Goal: Information Seeking & Learning: Learn about a topic

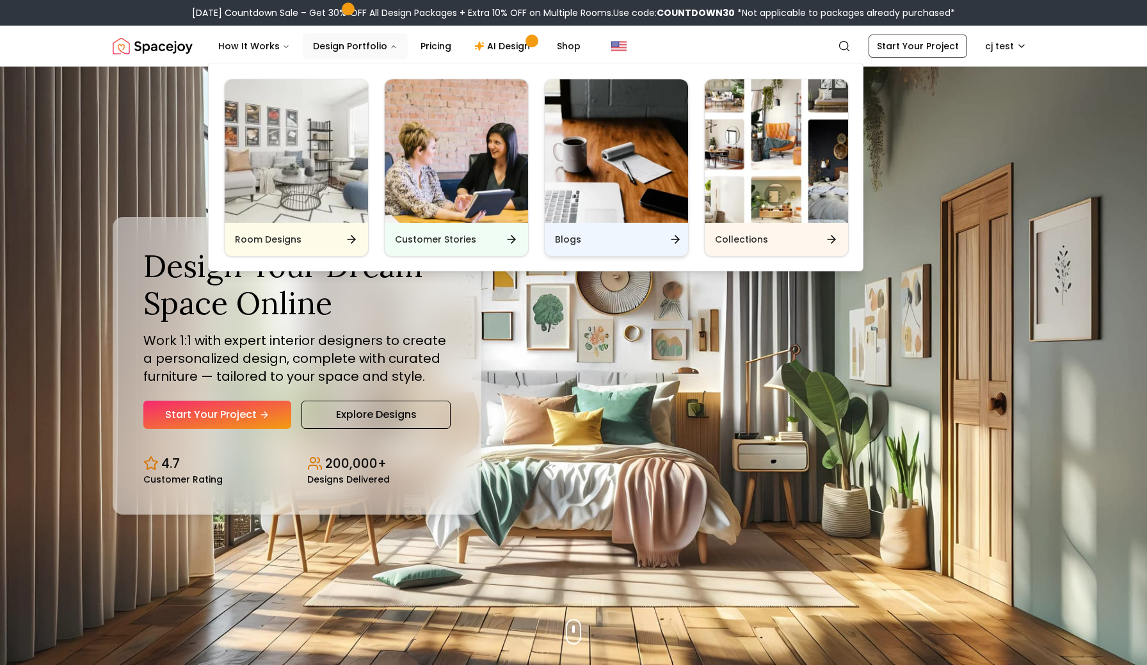
click at [572, 177] on img "Main" at bounding box center [615, 150] width 143 height 143
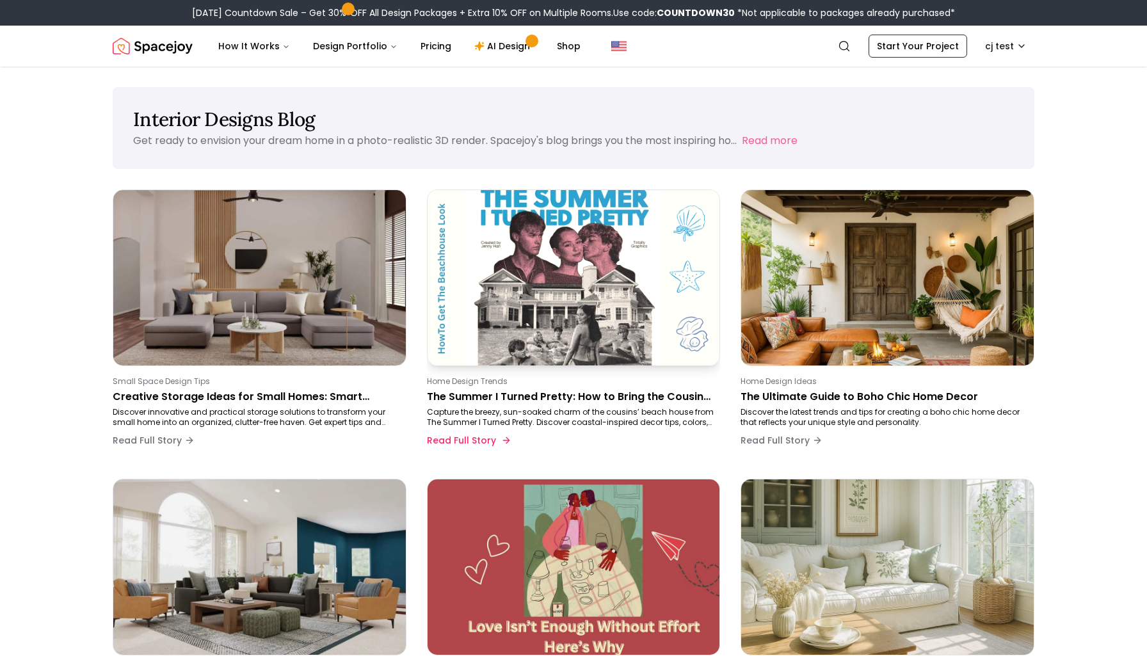
click at [544, 282] on img at bounding box center [573, 278] width 307 height 184
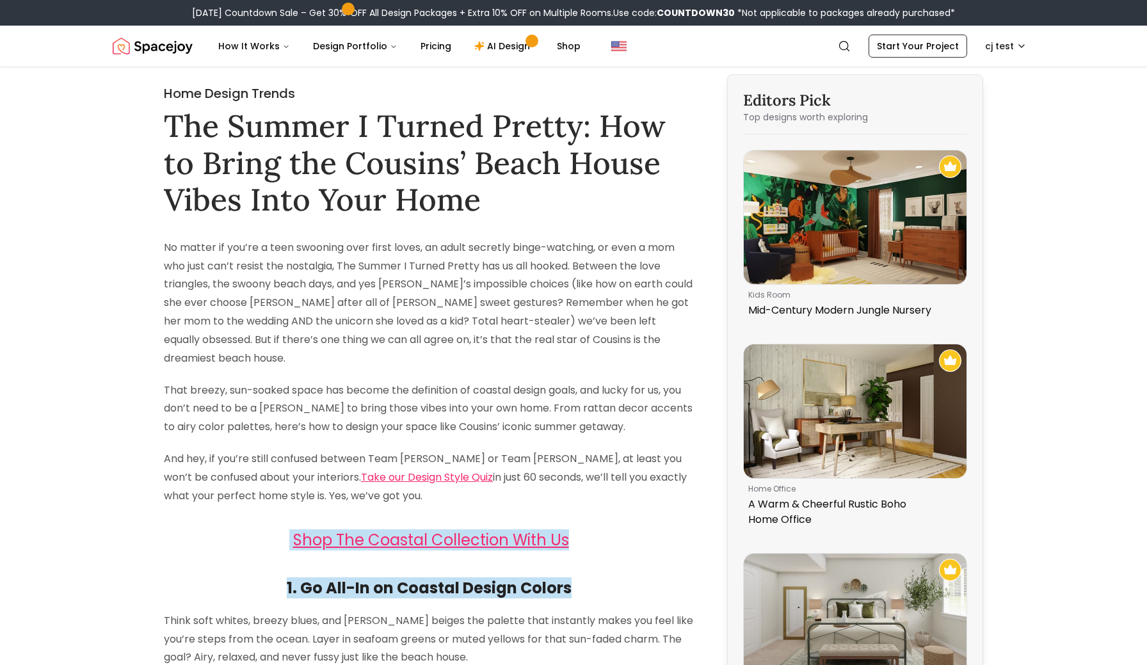
click at [173, 258] on p "No matter if you’re a teen swooning over first loves, an adult secretly binge-w…" at bounding box center [429, 303] width 530 height 129
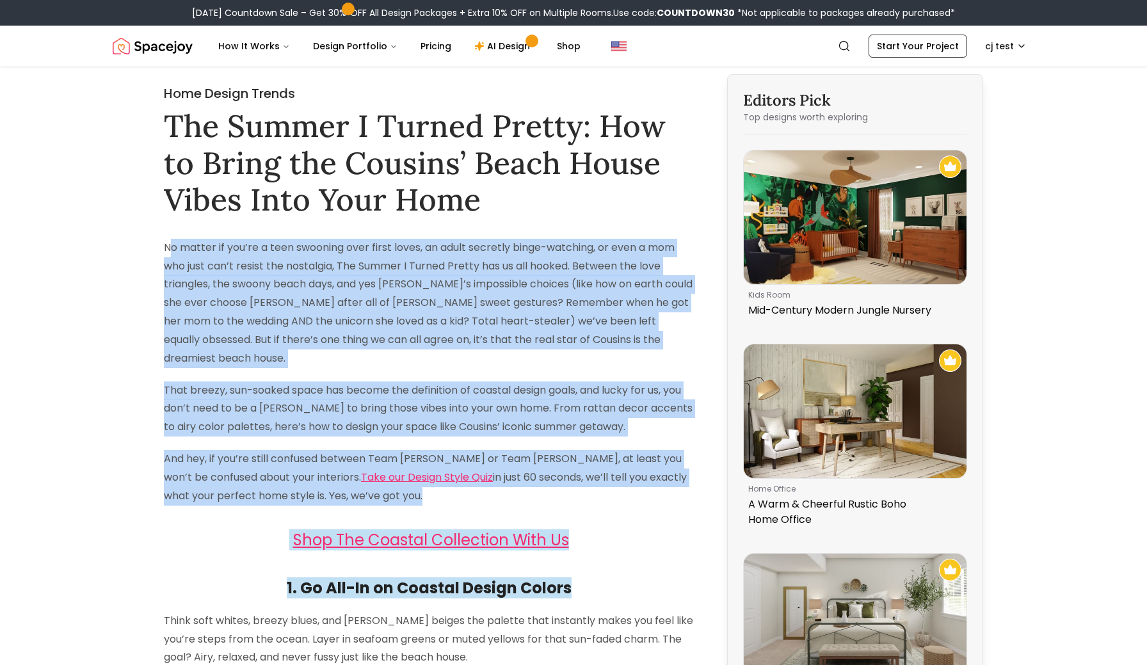
drag, startPoint x: 168, startPoint y: 244, endPoint x: 457, endPoint y: 488, distance: 378.2
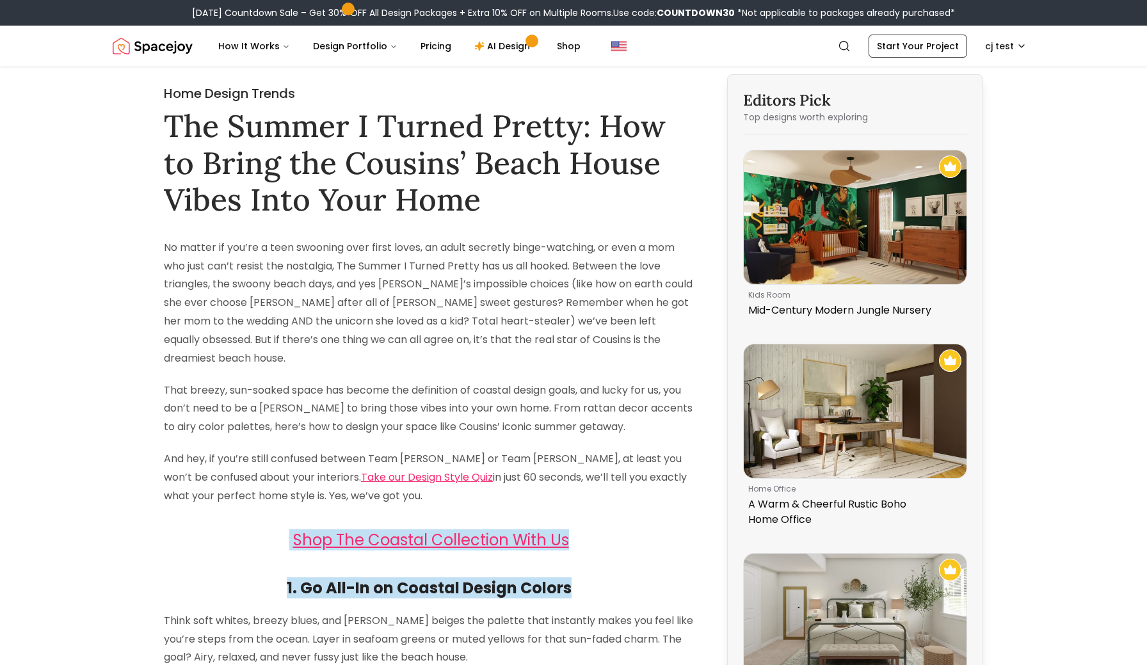
drag, startPoint x: 167, startPoint y: 244, endPoint x: 227, endPoint y: 266, distance: 63.1
click at [227, 266] on p "No matter if you’re a teen swooning over first loves, an adult secretly binge-w…" at bounding box center [429, 303] width 530 height 129
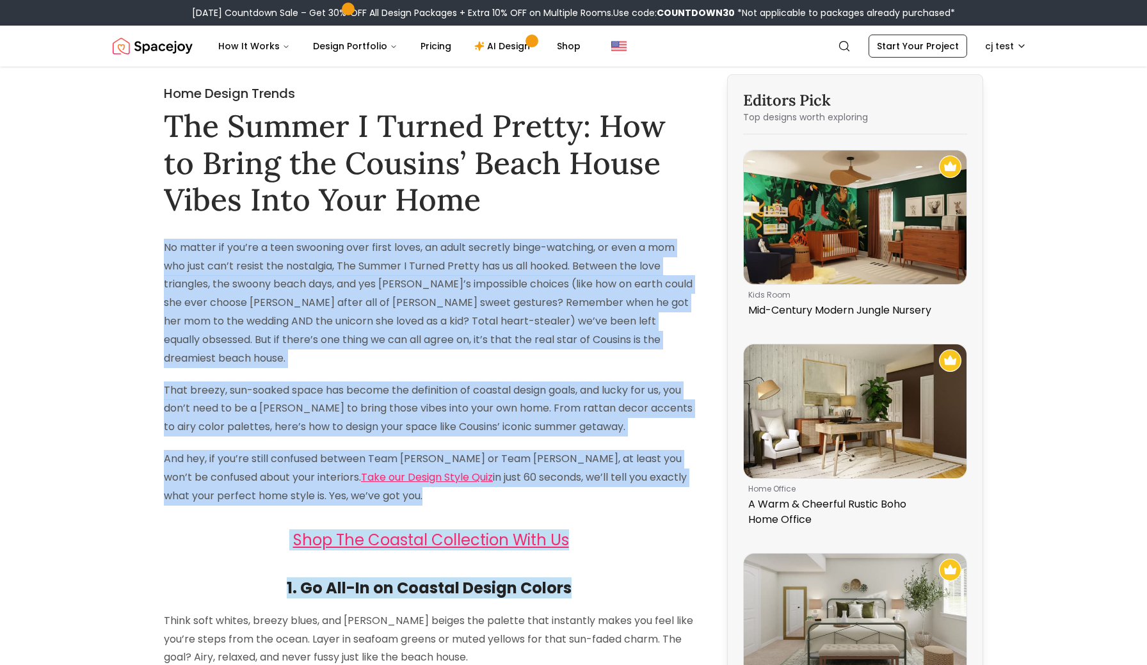
drag, startPoint x: 163, startPoint y: 246, endPoint x: 444, endPoint y: 482, distance: 366.5
click at [444, 482] on p "And hey, if you’re still confused between Team [PERSON_NAME] or Team [PERSON_NA…" at bounding box center [429, 477] width 530 height 55
drag, startPoint x: 164, startPoint y: 244, endPoint x: 612, endPoint y: 482, distance: 507.8
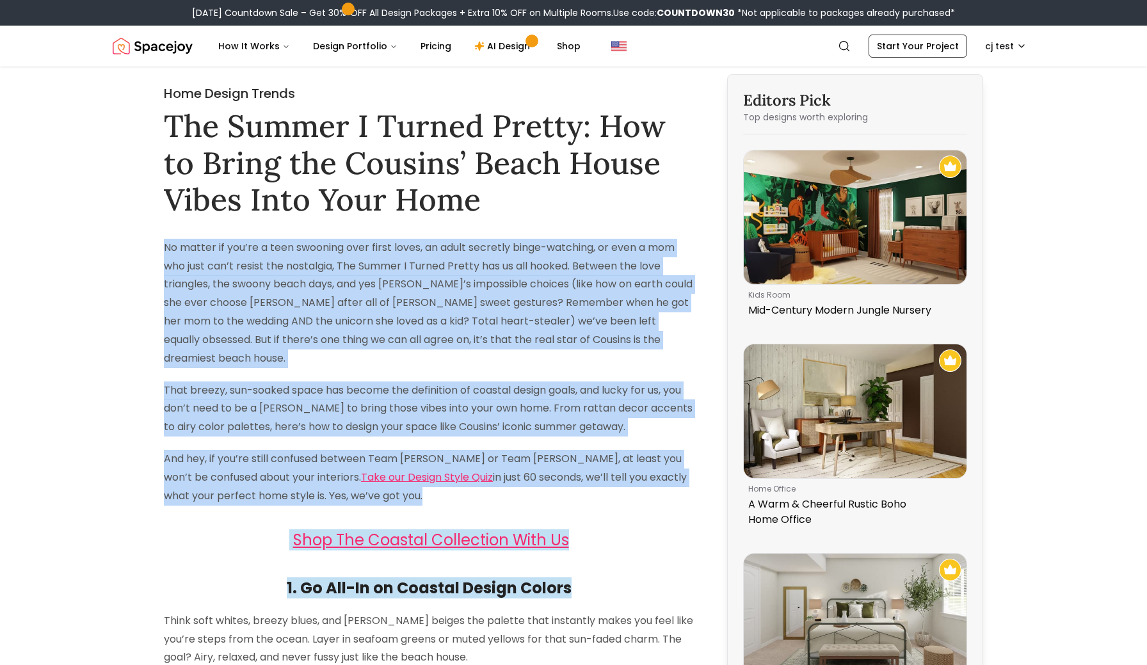
click at [612, 482] on p "And hey, if you’re still confused between Team [PERSON_NAME] or Team [PERSON_NA…" at bounding box center [429, 477] width 530 height 55
drag, startPoint x: 163, startPoint y: 246, endPoint x: 642, endPoint y: 479, distance: 533.1
click at [642, 479] on p "And hey, if you’re still confused between Team [PERSON_NAME] or Team [PERSON_NA…" at bounding box center [429, 477] width 530 height 55
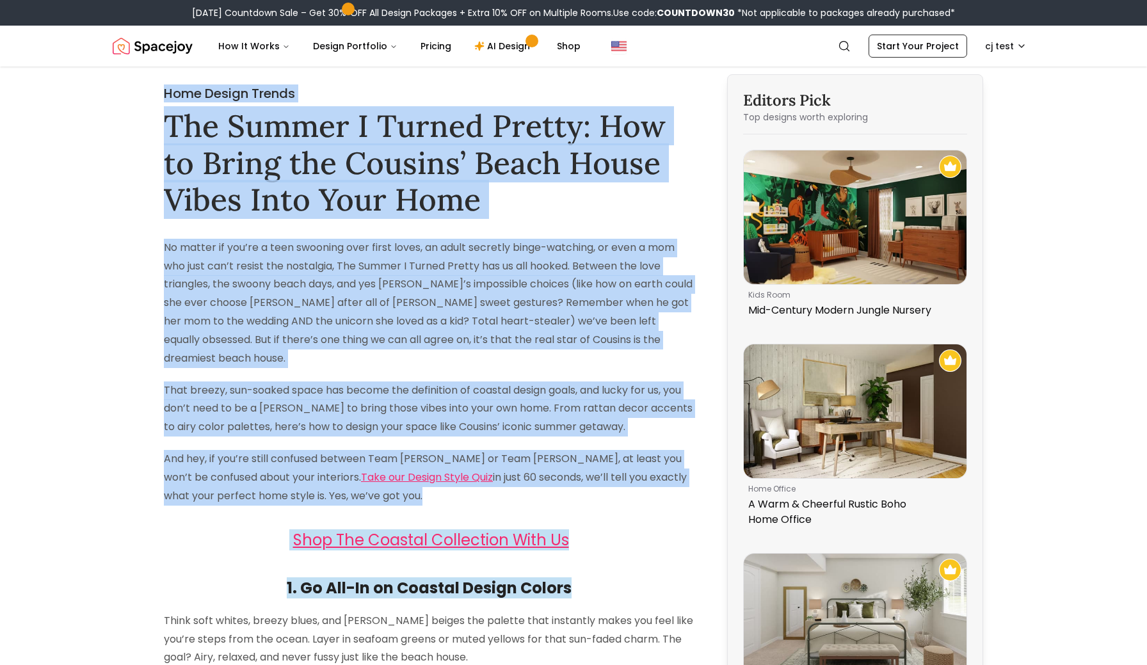
drag, startPoint x: 167, startPoint y: 97, endPoint x: 511, endPoint y: 491, distance: 522.9
click at [211, 155] on h1 "The Summer I Turned Pretty: How to Bring the Cousins’ Beach House Vibes Into Yo…" at bounding box center [429, 162] width 530 height 111
drag, startPoint x: 166, startPoint y: 119, endPoint x: 507, endPoint y: 485, distance: 500.2
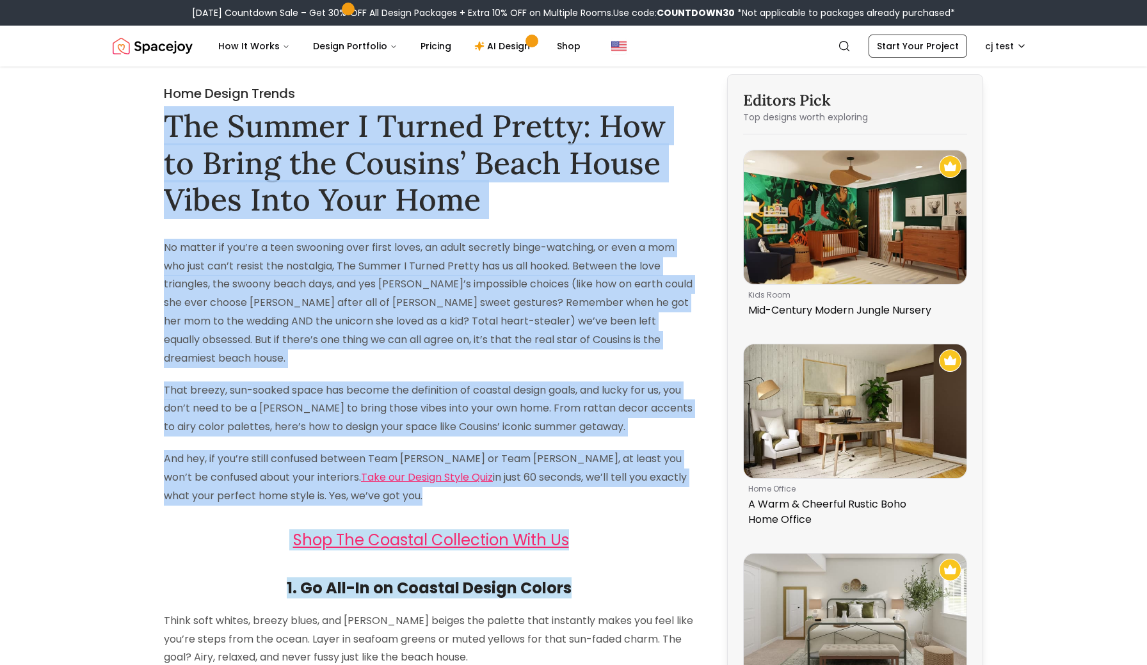
click at [507, 485] on p "And hey, if you’re still confused between Team [PERSON_NAME] or Team [PERSON_NA…" at bounding box center [429, 477] width 530 height 55
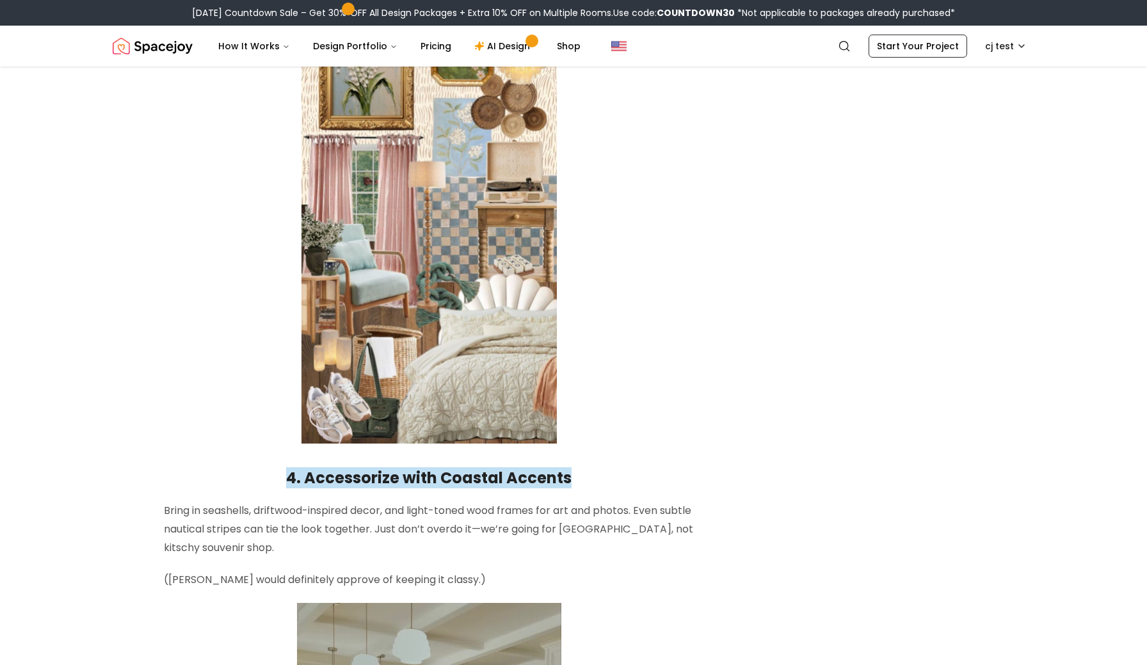
scroll to position [1946, 0]
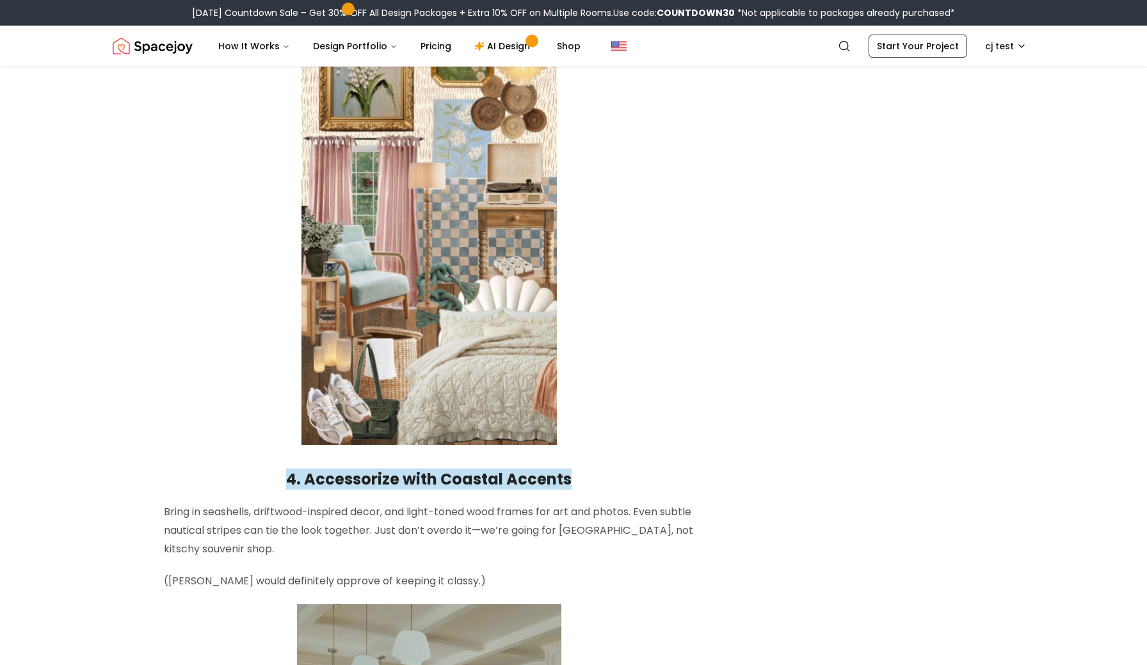
click at [649, 344] on p at bounding box center [429, 218] width 530 height 454
click at [680, 342] on p at bounding box center [429, 218] width 530 height 454
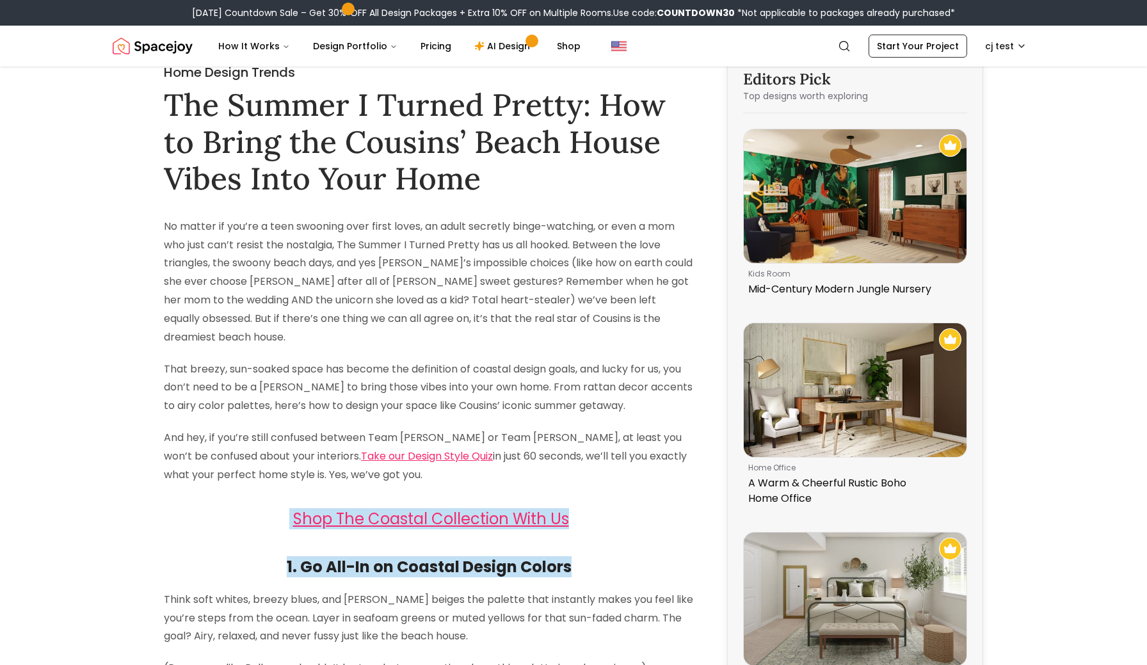
scroll to position [0, 0]
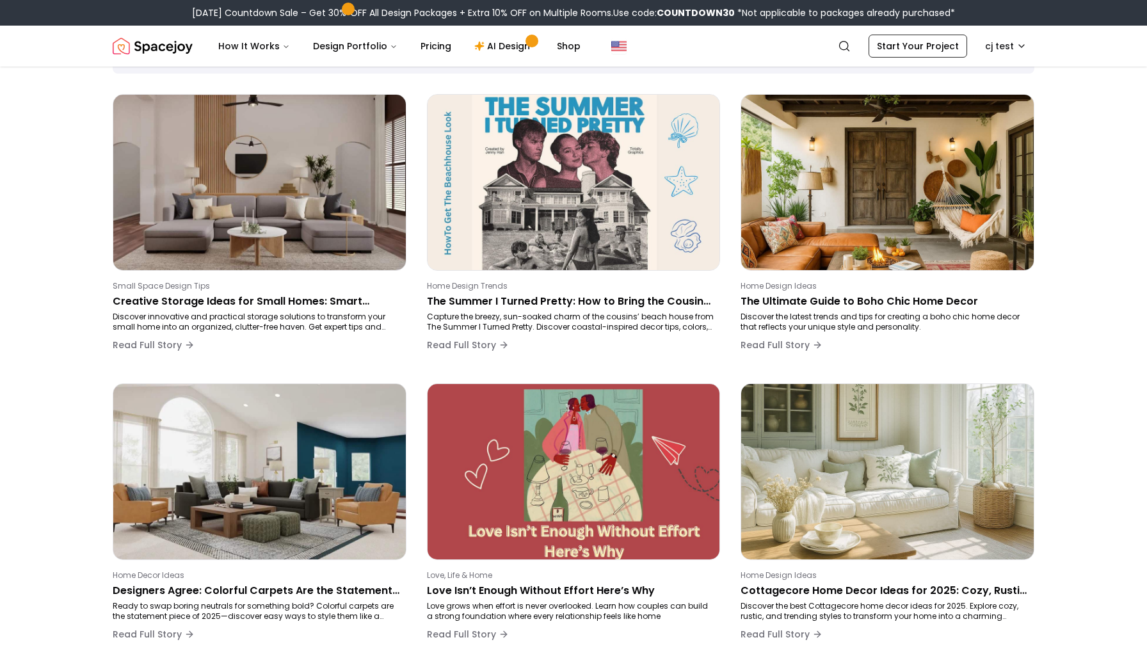
scroll to position [93, 0]
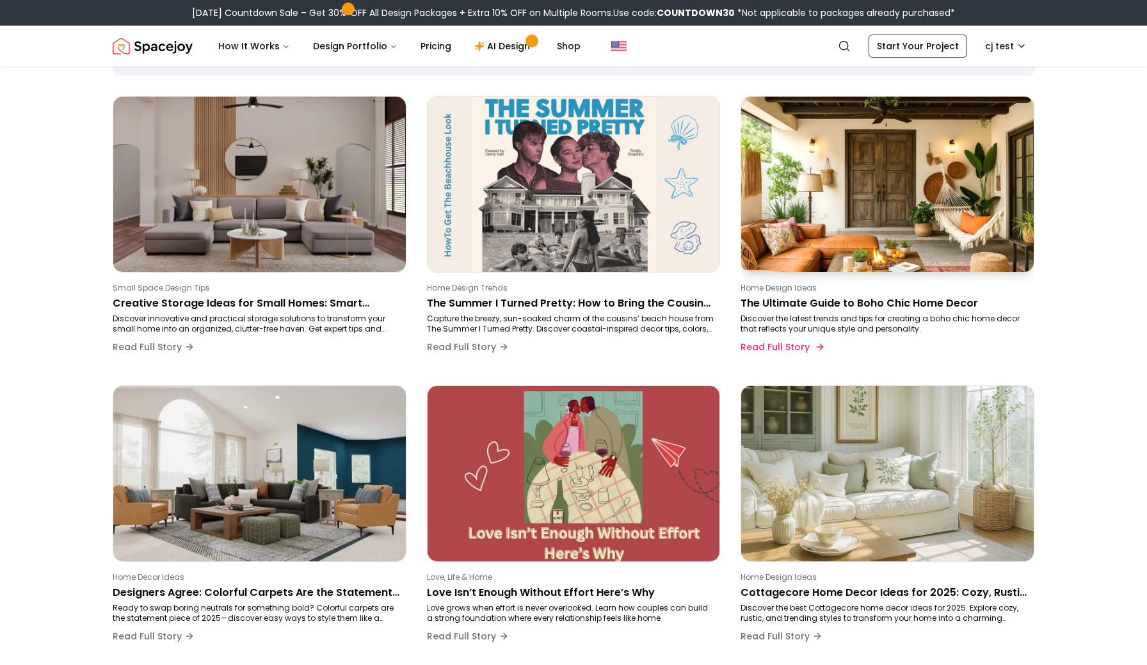
click at [857, 298] on p "The Ultimate Guide to Boho Chic Home Decor" at bounding box center [884, 303] width 289 height 15
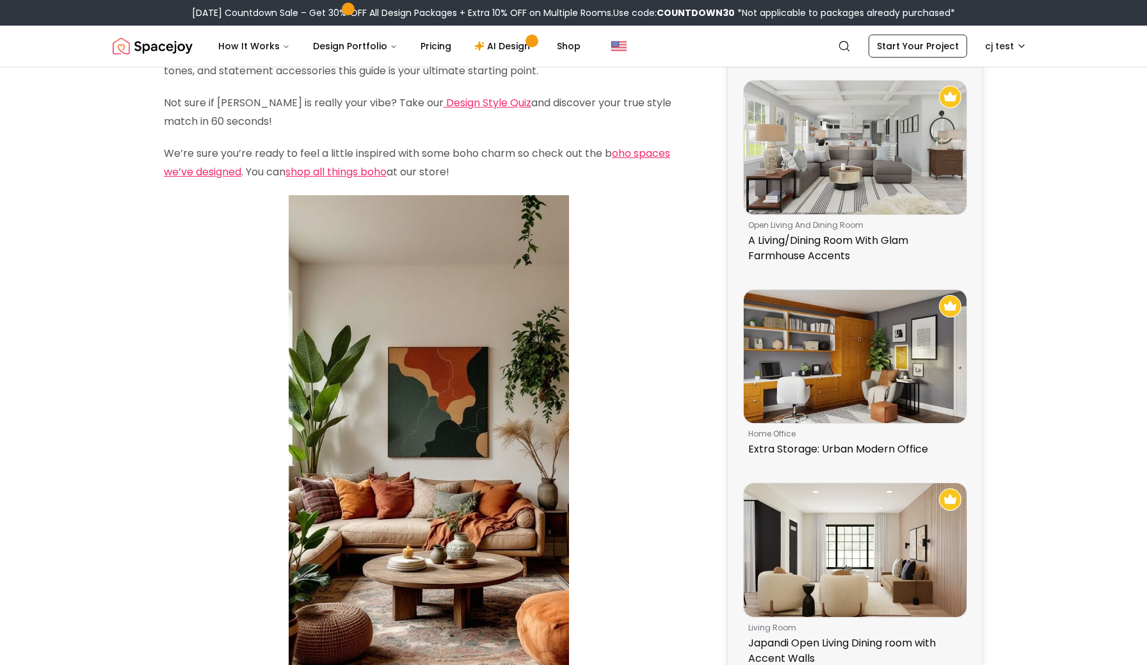
scroll to position [270, 0]
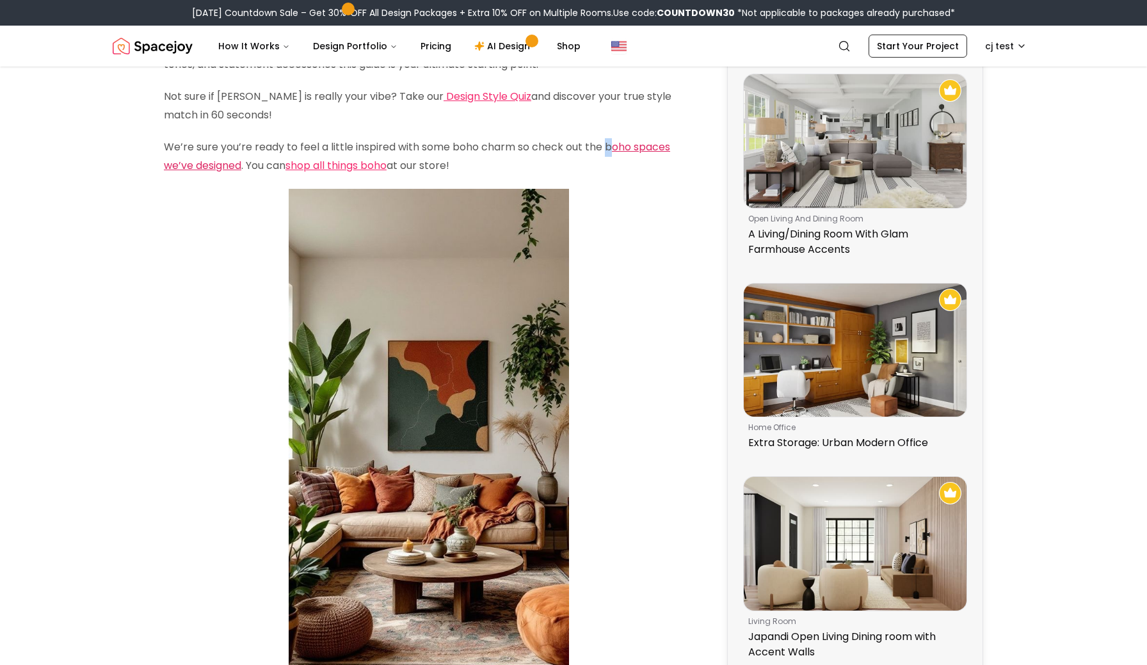
drag, startPoint x: 608, startPoint y: 148, endPoint x: 617, endPoint y: 149, distance: 8.3
click at [617, 149] on p "We’re sure you’re ready to feel a little inspired with some boho charm so check…" at bounding box center [429, 156] width 530 height 37
click at [623, 214] on p at bounding box center [429, 438] width 530 height 498
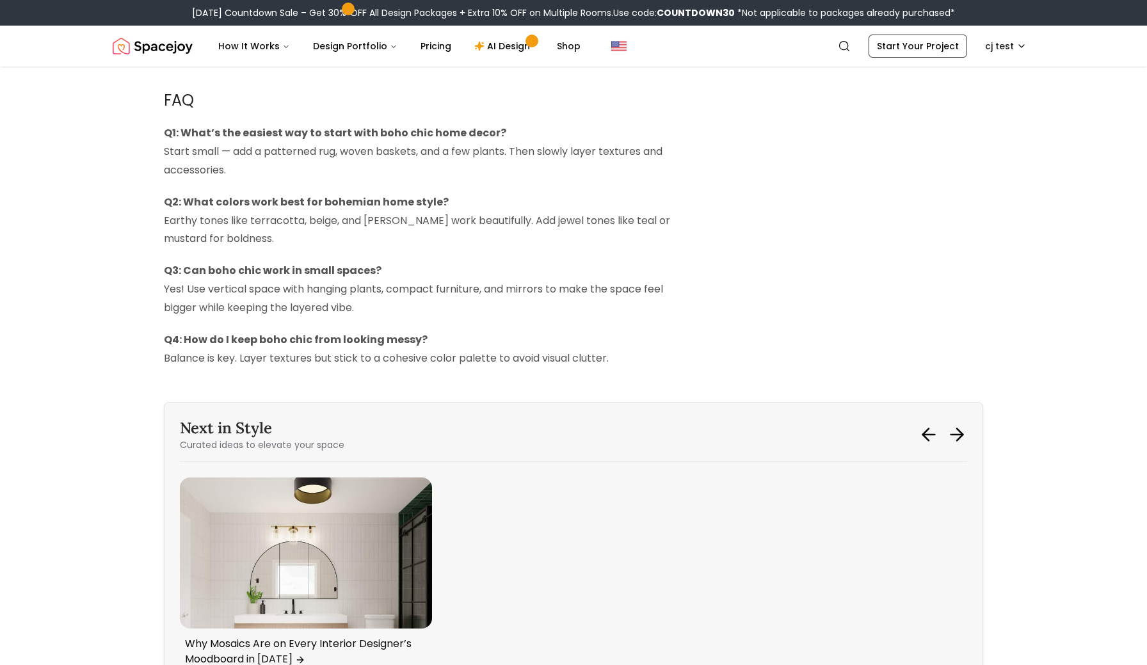
scroll to position [5784, 0]
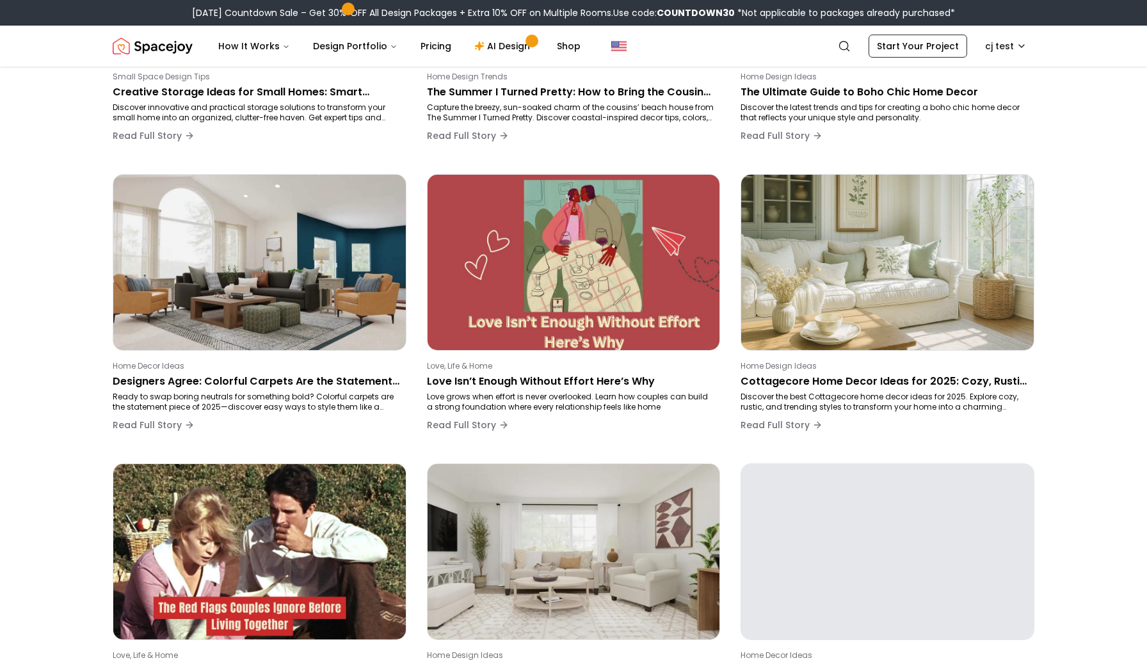
scroll to position [328, 0]
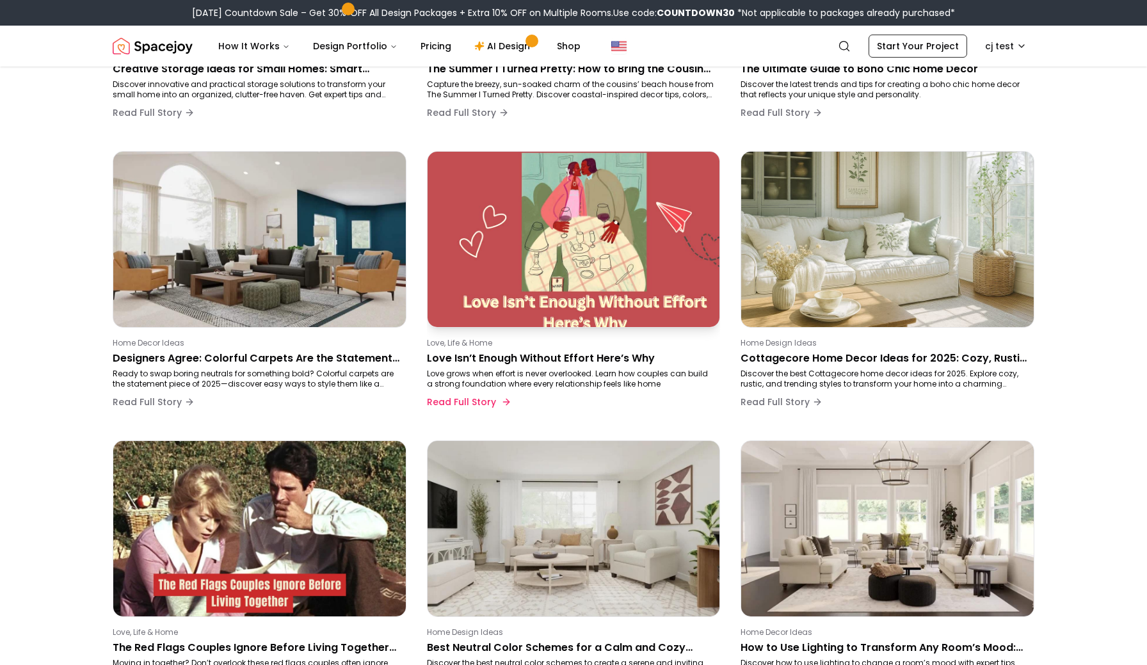
click at [571, 248] on img at bounding box center [573, 239] width 307 height 184
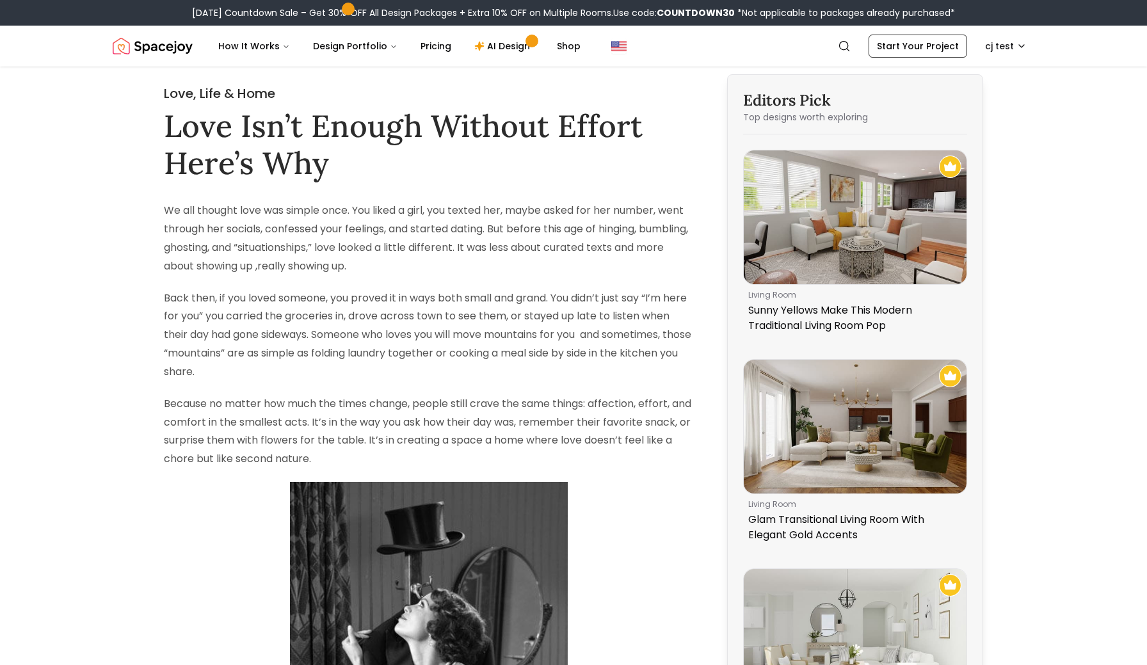
drag, startPoint x: 173, startPoint y: 127, endPoint x: 312, endPoint y: 148, distance: 140.4
click at [312, 148] on h1 "Love Isn’t Enough Without Effort Here’s Why" at bounding box center [429, 144] width 530 height 74
drag, startPoint x: 239, startPoint y: 174, endPoint x: 307, endPoint y: 182, distance: 68.3
click at [351, 170] on h1 "Love Isn’t Enough Without Effort Here’s Why" at bounding box center [429, 144] width 530 height 74
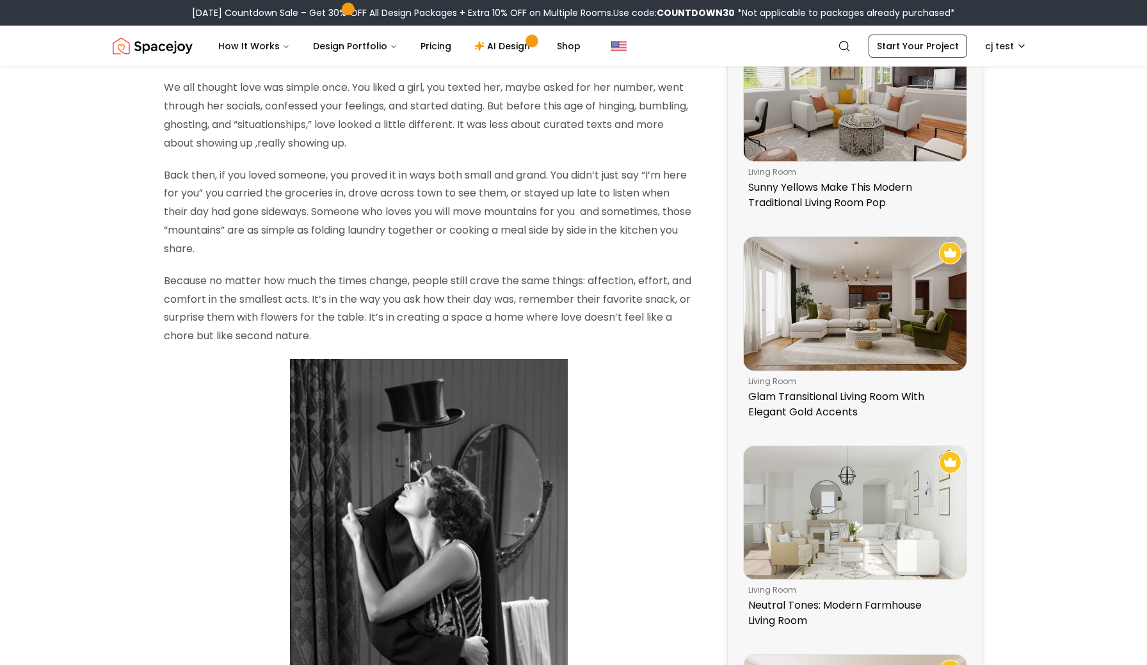
scroll to position [134, 0]
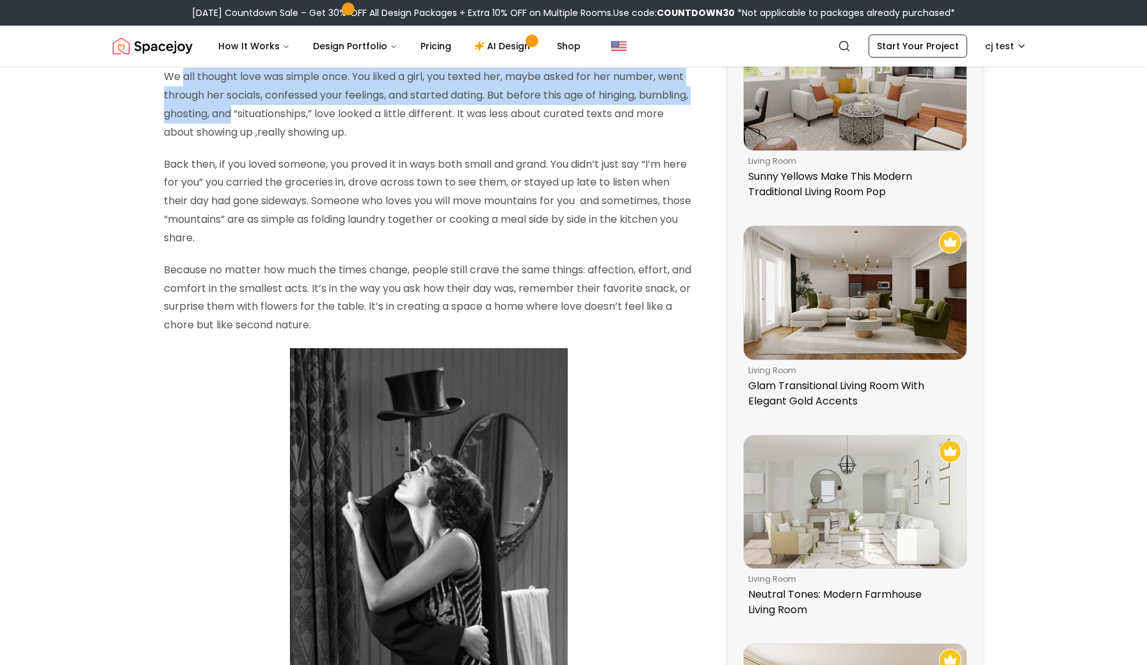
drag, startPoint x: 182, startPoint y: 78, endPoint x: 285, endPoint y: 108, distance: 107.3
click at [285, 108] on p "We all thought love was simple once. You liked a girl, you texted her, maybe as…" at bounding box center [429, 105] width 530 height 74
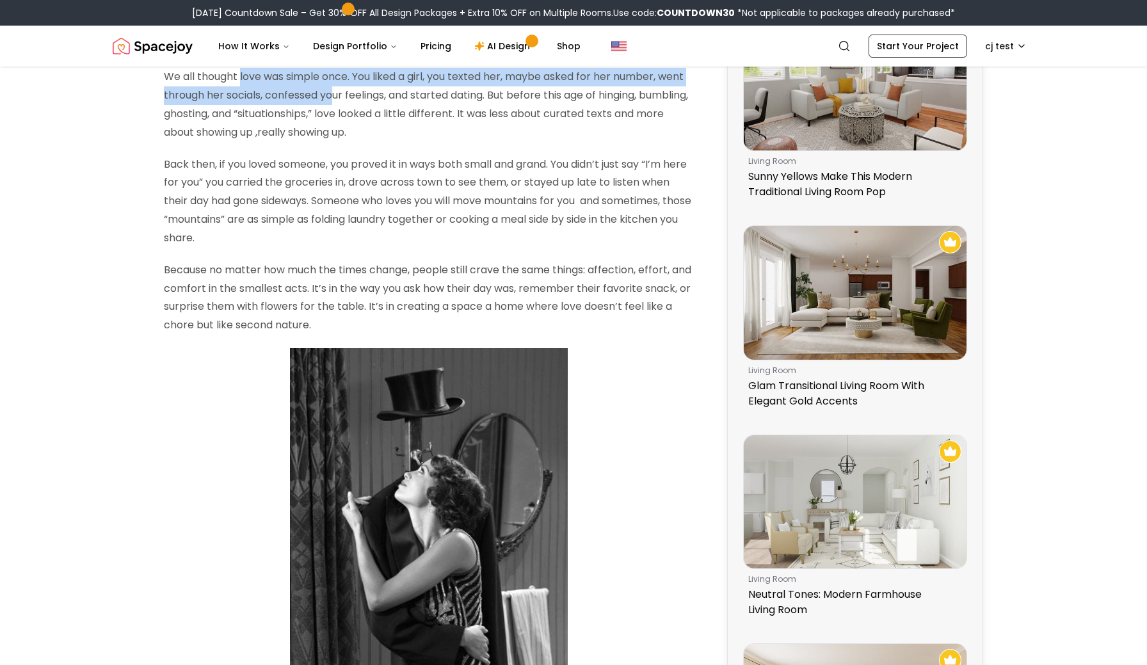
drag, startPoint x: 241, startPoint y: 81, endPoint x: 335, endPoint y: 86, distance: 93.6
click at [335, 86] on p "We all thought love was simple once. You liked a girl, you texted her, maybe as…" at bounding box center [429, 105] width 530 height 74
click at [392, 78] on p "We all thought love was simple once. You liked a girl, you texted her, maybe as…" at bounding box center [429, 105] width 530 height 74
drag, startPoint x: 392, startPoint y: 78, endPoint x: 462, endPoint y: 87, distance: 70.3
click at [464, 87] on p "We all thought love was simple once. You liked a girl, you texted her, maybe as…" at bounding box center [429, 105] width 530 height 74
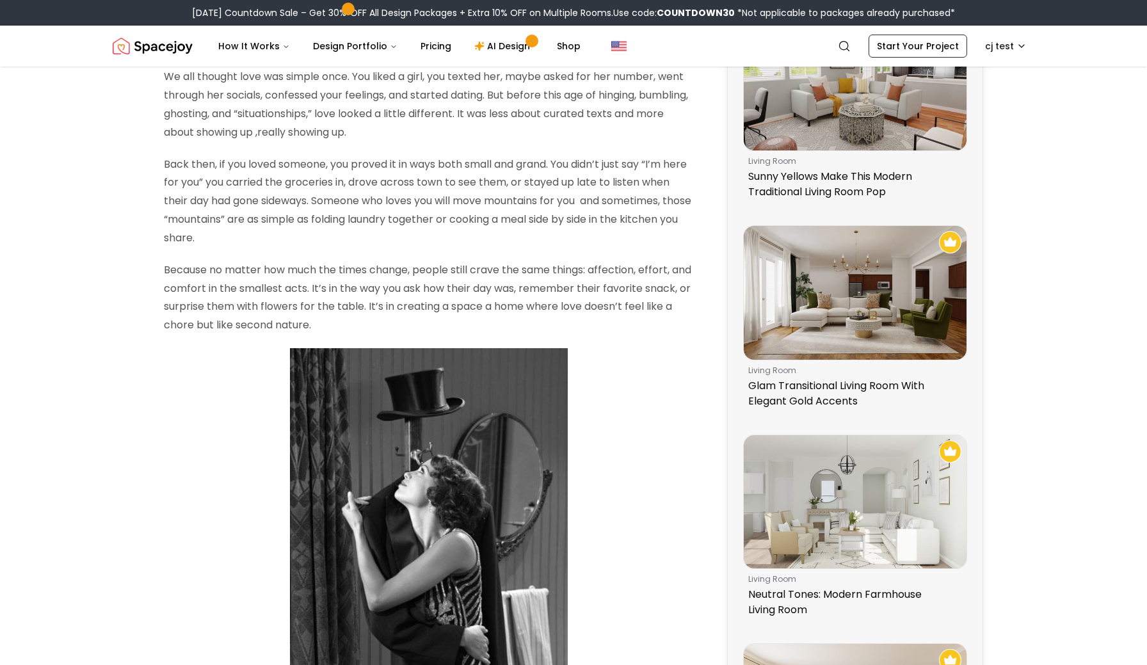
click at [531, 81] on p "We all thought love was simple once. You liked a girl, you texted her, maybe as…" at bounding box center [429, 105] width 530 height 74
drag, startPoint x: 539, startPoint y: 77, endPoint x: 576, endPoint y: 82, distance: 38.0
click at [576, 82] on p "We all thought love was simple once. You liked a girl, you texted her, maybe as…" at bounding box center [429, 105] width 530 height 74
drag, startPoint x: 238, startPoint y: 86, endPoint x: 273, endPoint y: 90, distance: 34.8
click at [273, 90] on p "We all thought love was simple once. You liked a girl, you texted her, maybe as…" at bounding box center [429, 105] width 530 height 74
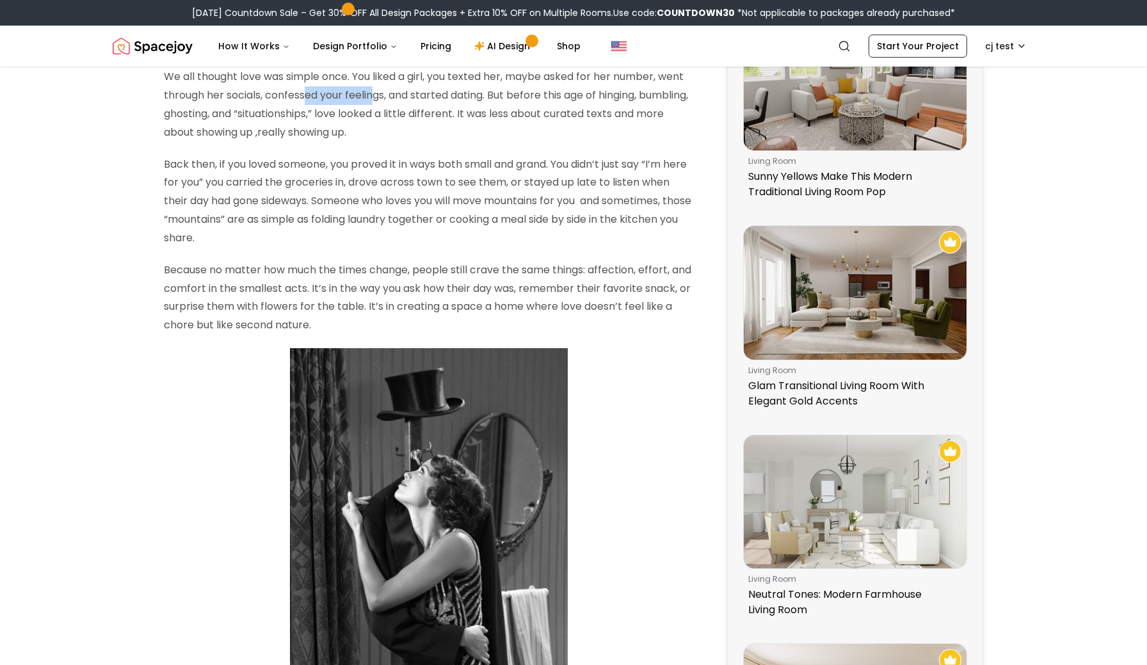
drag, startPoint x: 306, startPoint y: 91, endPoint x: 374, endPoint y: 93, distance: 68.5
click at [374, 93] on p "We all thought love was simple once. You liked a girl, you texted her, maybe as…" at bounding box center [429, 105] width 530 height 74
drag, startPoint x: 415, startPoint y: 99, endPoint x: 443, endPoint y: 99, distance: 28.2
click at [443, 99] on p "We all thought love was simple once. You liked a girl, you texted her, maybe as…" at bounding box center [429, 105] width 530 height 74
drag, startPoint x: 519, startPoint y: 95, endPoint x: 553, endPoint y: 101, distance: 34.4
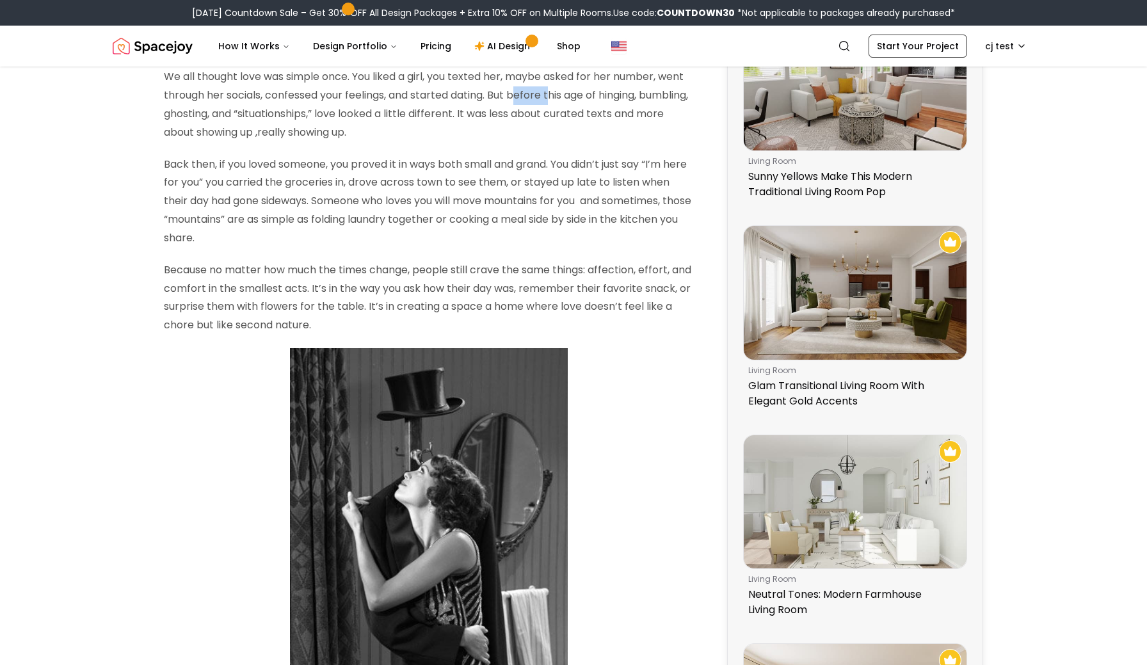
click at [553, 101] on p "We all thought love was simple once. You liked a girl, you texted her, maybe as…" at bounding box center [429, 105] width 530 height 74
drag, startPoint x: 605, startPoint y: 100, endPoint x: 621, endPoint y: 102, distance: 16.0
click at [621, 102] on p "We all thought love was simple once. You liked a girl, you texted her, maybe as…" at bounding box center [429, 105] width 530 height 74
drag, startPoint x: 232, startPoint y: 115, endPoint x: 260, endPoint y: 116, distance: 27.6
click at [260, 116] on p "We all thought love was simple once. You liked a girl, you texted her, maybe as…" at bounding box center [429, 105] width 530 height 74
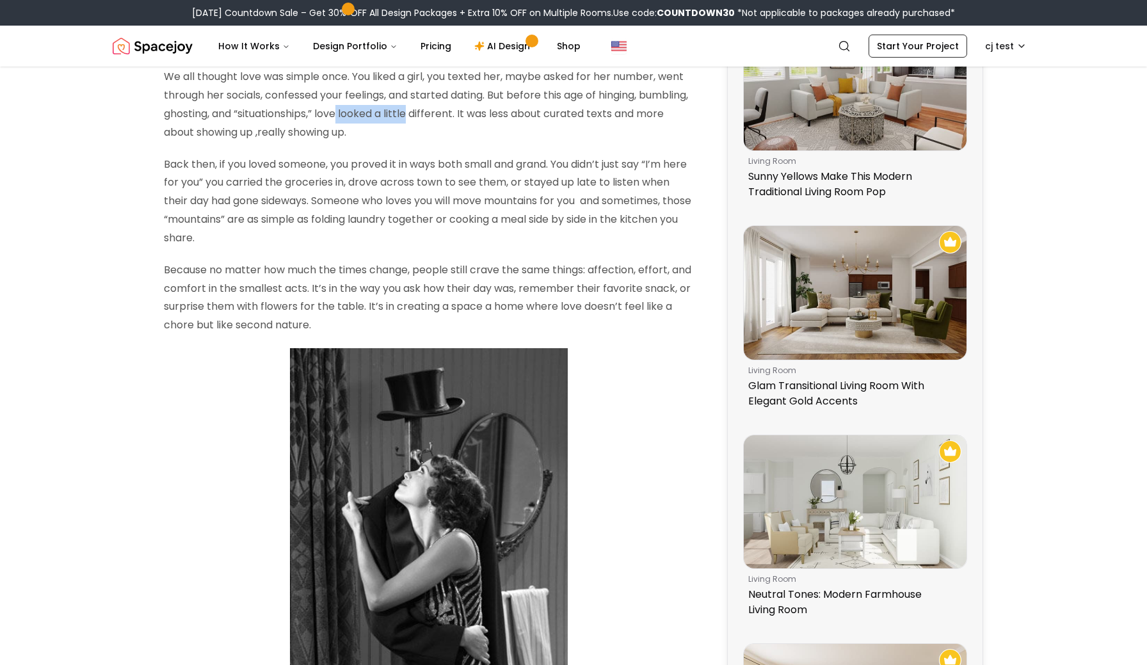
drag, startPoint x: 395, startPoint y: 116, endPoint x: 463, endPoint y: 120, distance: 68.6
click at [463, 120] on p "We all thought love was simple once. You liked a girl, you texted her, maybe as…" at bounding box center [429, 105] width 530 height 74
click at [457, 127] on p "We all thought love was simple once. You liked a girl, you texted her, maybe as…" at bounding box center [429, 105] width 530 height 74
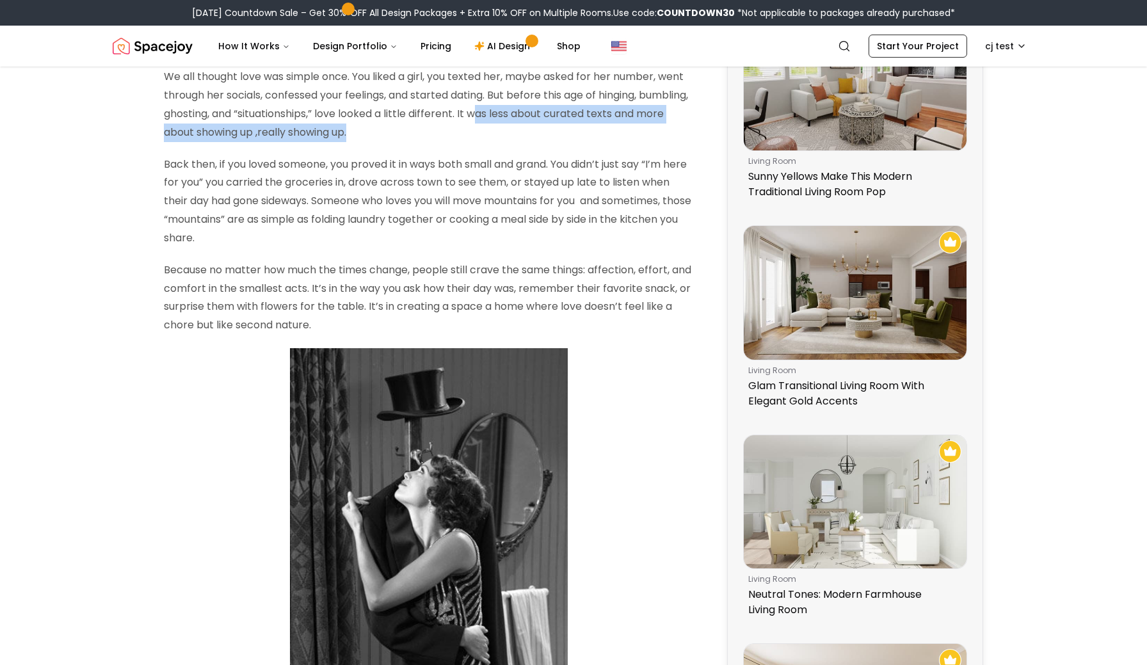
drag, startPoint x: 536, startPoint y: 115, endPoint x: 596, endPoint y: 123, distance: 60.7
click at [596, 123] on p "We all thought love was simple once. You liked a girl, you texted her, maybe as…" at bounding box center [429, 105] width 530 height 74
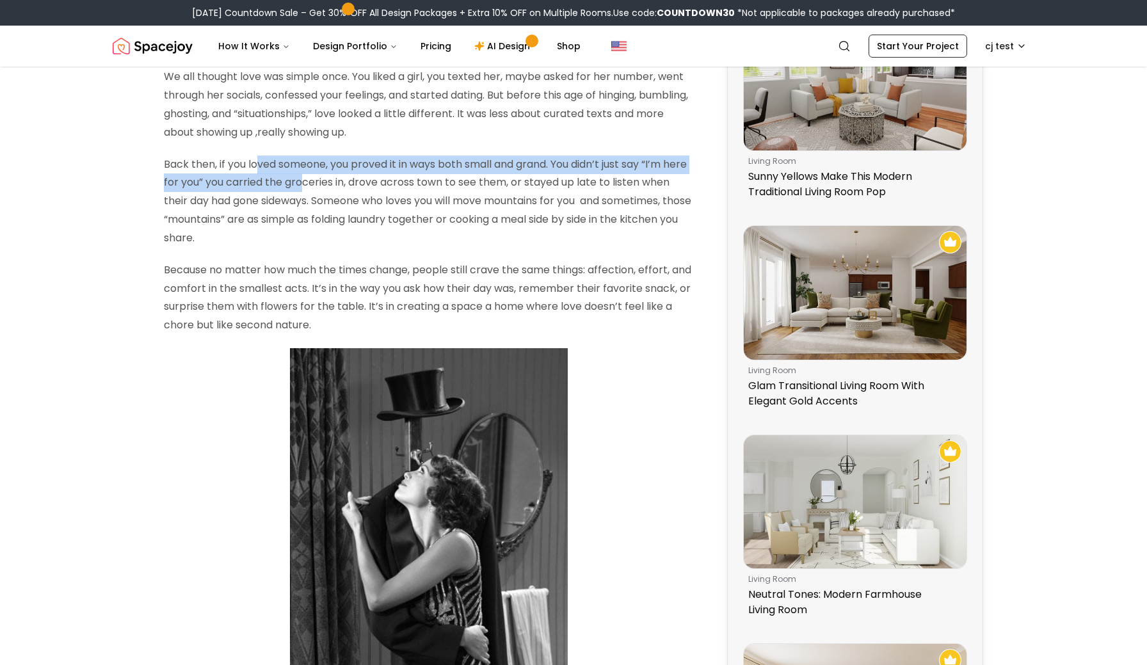
drag, startPoint x: 259, startPoint y: 159, endPoint x: 330, endPoint y: 182, distance: 73.9
click at [330, 182] on p "Back then, if you loved someone, you proved it in ways both small and grand. Yo…" at bounding box center [429, 201] width 530 height 92
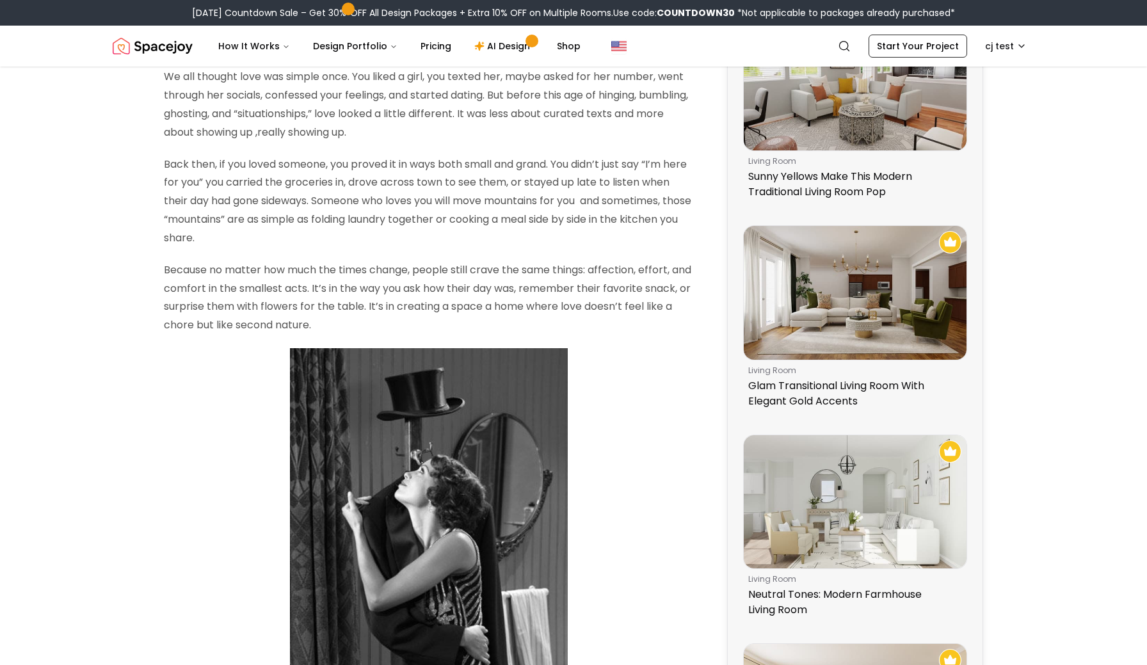
click at [360, 198] on p "Back then, if you loved someone, you proved it in ways both small and grand. Yo…" at bounding box center [429, 201] width 530 height 92
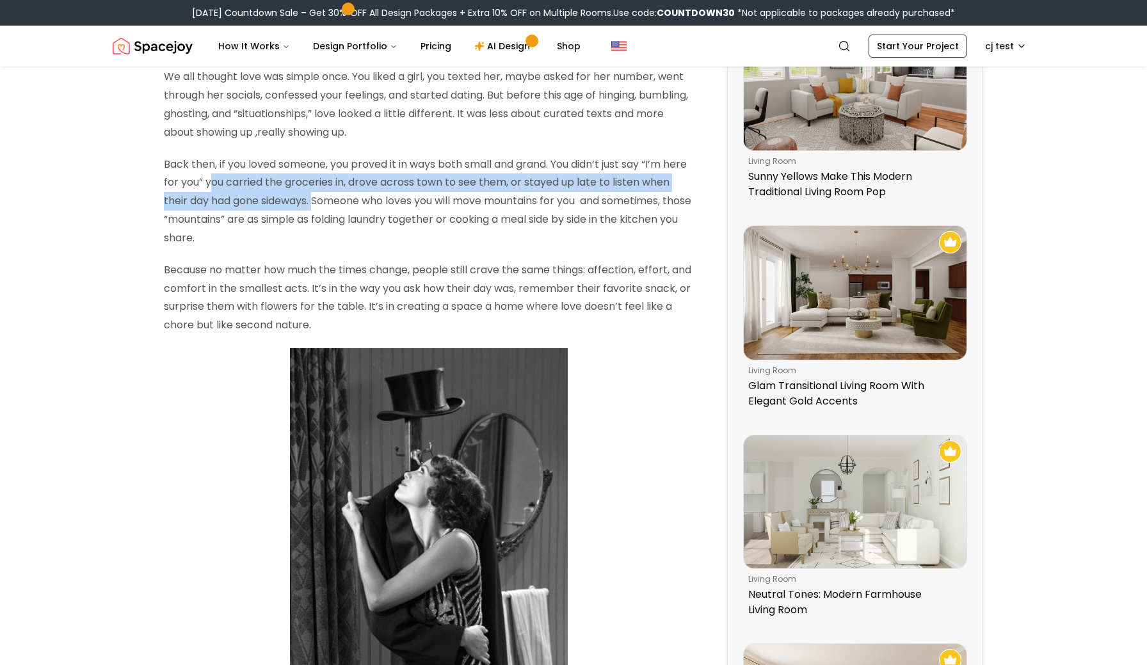
drag, startPoint x: 235, startPoint y: 187, endPoint x: 347, endPoint y: 193, distance: 112.1
click at [347, 193] on p "Back then, if you loved someone, you proved it in ways both small and grand. Yo…" at bounding box center [429, 201] width 530 height 92
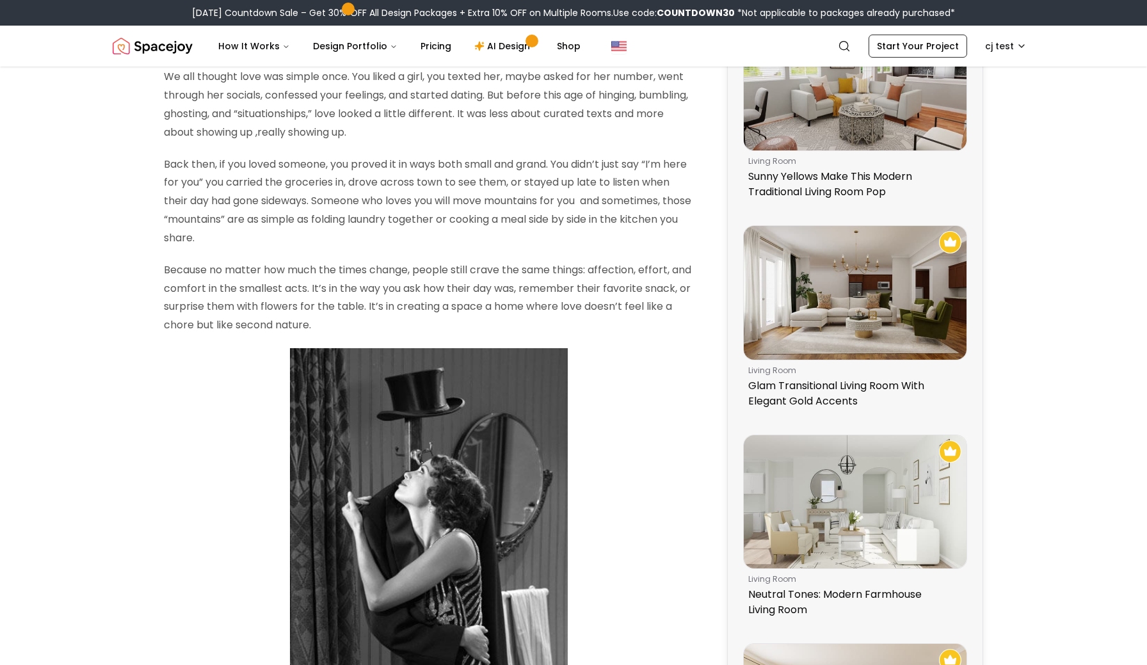
click at [387, 192] on p "Back then, if you loved someone, you proved it in ways both small and grand. Yo…" at bounding box center [429, 201] width 530 height 92
drag, startPoint x: 398, startPoint y: 174, endPoint x: 452, endPoint y: 184, distance: 55.2
click at [453, 184] on p "Back then, if you loved someone, you proved it in ways both small and grand. Yo…" at bounding box center [429, 201] width 530 height 92
drag, startPoint x: 532, startPoint y: 193, endPoint x: 553, endPoint y: 193, distance: 21.8
click at [553, 193] on p "Back then, if you loved someone, you proved it in ways both small and grand. Yo…" at bounding box center [429, 201] width 530 height 92
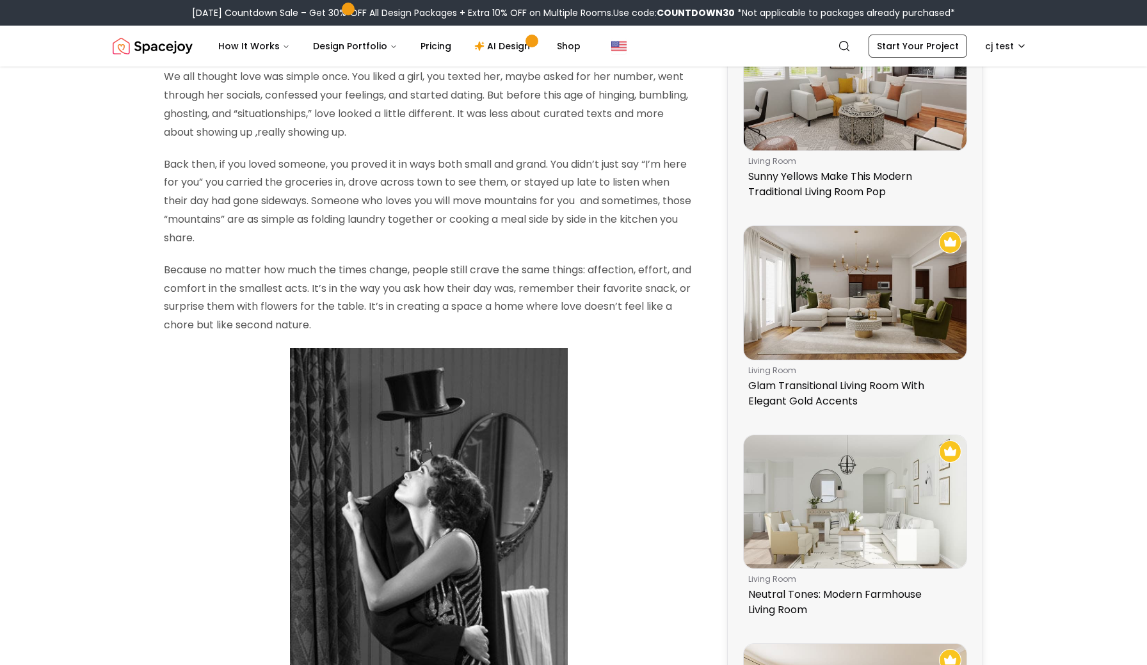
click at [544, 179] on p "Back then, if you loved someone, you proved it in ways both small and grand. Yo…" at bounding box center [429, 201] width 530 height 92
drag, startPoint x: 545, startPoint y: 179, endPoint x: 588, endPoint y: 181, distance: 42.9
click at [588, 181] on p "Back then, if you loved someone, you proved it in ways both small and grand. Yo…" at bounding box center [429, 201] width 530 height 92
drag, startPoint x: 598, startPoint y: 182, endPoint x: 614, endPoint y: 184, distance: 16.1
click at [614, 184] on p "Back then, if you loved someone, you proved it in ways both small and grand. Yo…" at bounding box center [429, 201] width 530 height 92
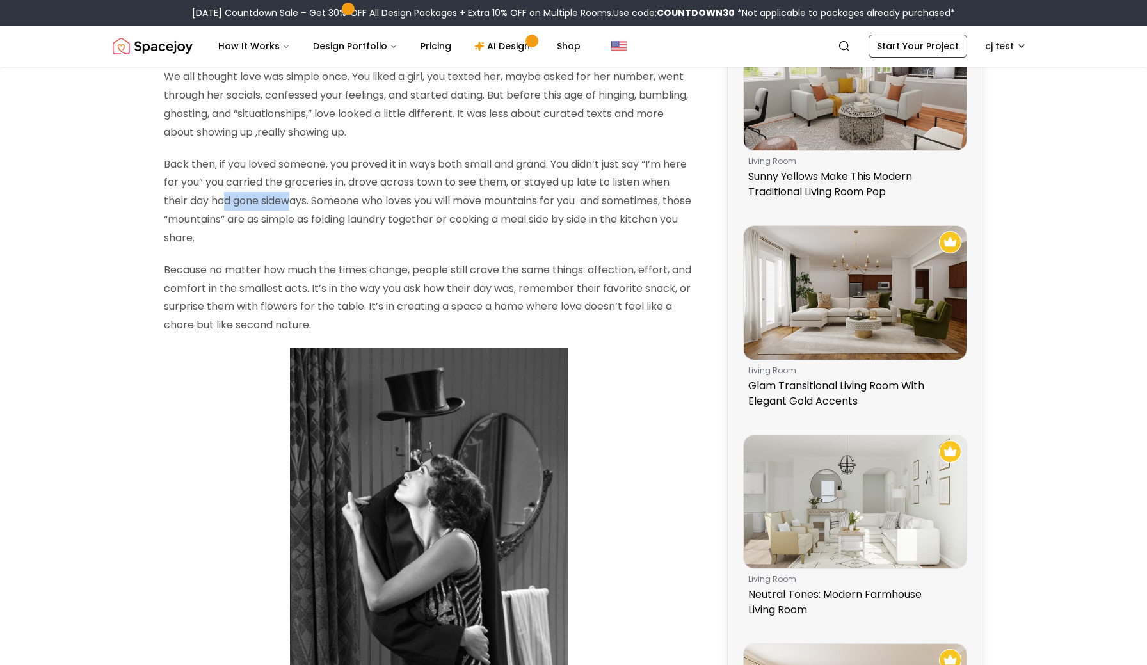
drag, startPoint x: 255, startPoint y: 199, endPoint x: 324, endPoint y: 205, distance: 69.3
click at [324, 205] on p "Back then, if you loved someone, you proved it in ways both small and grand. Yo…" at bounding box center [429, 201] width 530 height 92
click at [348, 207] on p "Back then, if you loved someone, you proved it in ways both small and grand. Yo…" at bounding box center [429, 201] width 530 height 92
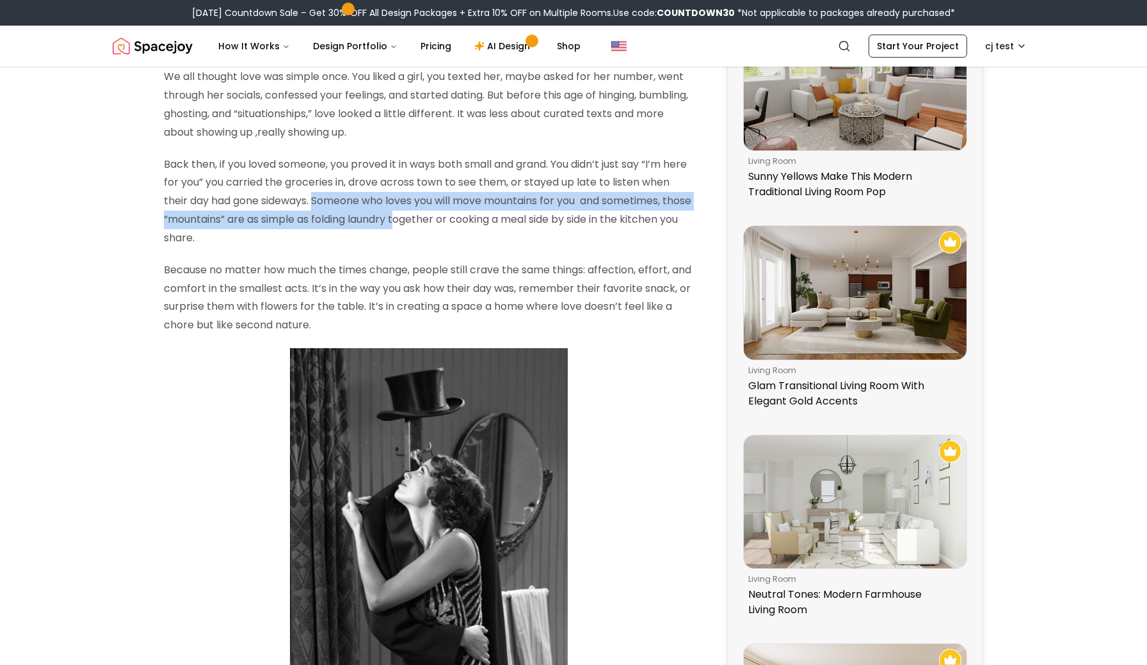
drag, startPoint x: 348, startPoint y: 207, endPoint x: 490, endPoint y: 219, distance: 142.6
click at [490, 219] on p "Back then, if you loved someone, you proved it in ways both small and grand. Yo…" at bounding box center [429, 201] width 530 height 92
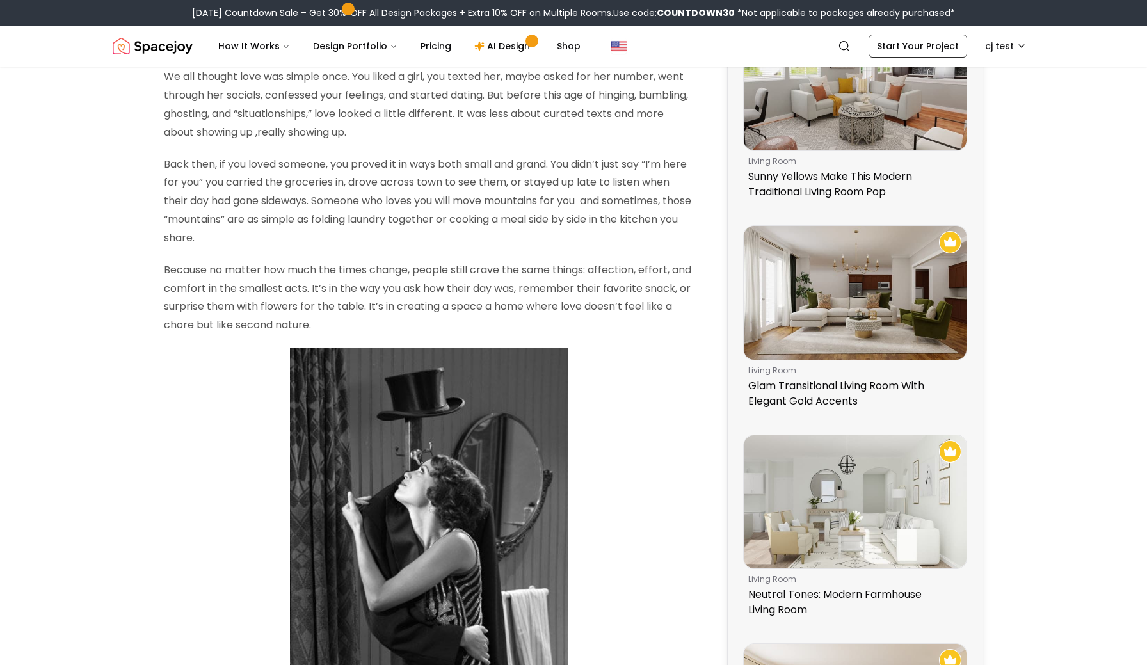
click at [511, 235] on p "Back then, if you loved someone, you proved it in ways both small and grand. Yo…" at bounding box center [429, 201] width 530 height 92
drag, startPoint x: 227, startPoint y: 222, endPoint x: 401, endPoint y: 214, distance: 174.2
click at [401, 214] on p "Back then, if you loved someone, you proved it in ways both small and grand. Yo…" at bounding box center [429, 201] width 530 height 92
click at [239, 220] on p "Back then, if you loved someone, you proved it in ways both small and grand. Yo…" at bounding box center [429, 201] width 530 height 92
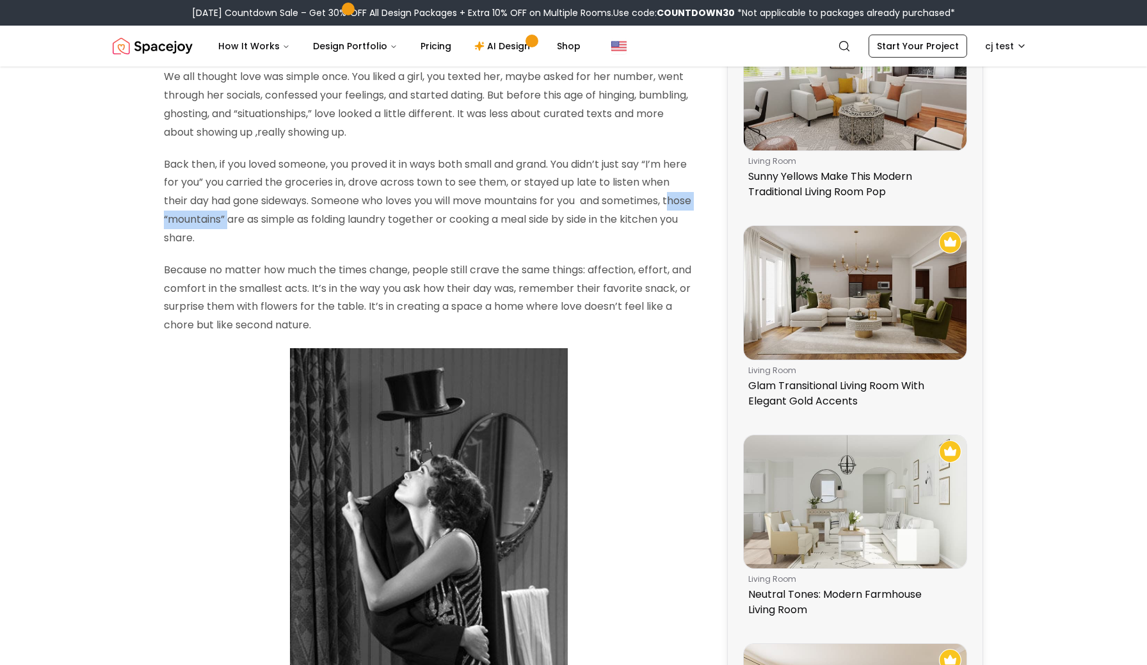
drag, startPoint x: 232, startPoint y: 220, endPoint x: 324, endPoint y: 228, distance: 92.5
click at [324, 228] on p "Back then, if you loved someone, you proved it in ways both small and grand. Yo…" at bounding box center [429, 201] width 530 height 92
click at [341, 237] on p "Back then, if you loved someone, you proved it in ways both small and grand. Yo…" at bounding box center [429, 201] width 530 height 92
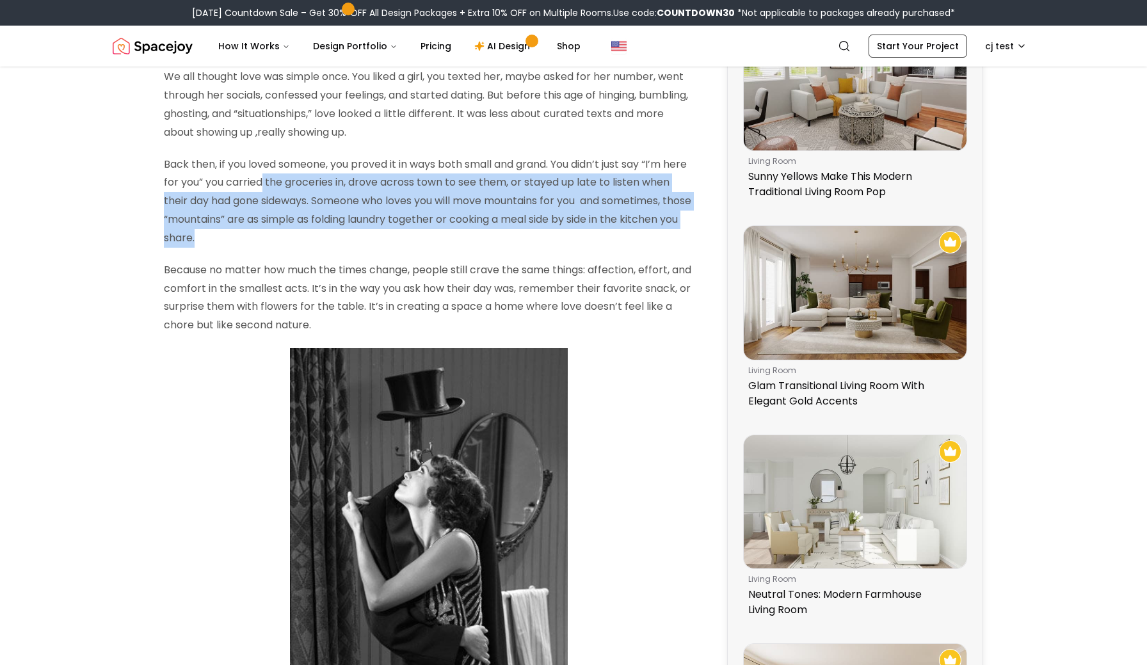
drag, startPoint x: 341, startPoint y: 237, endPoint x: 290, endPoint y: 180, distance: 76.1
click at [290, 180] on p "Back then, if you loved someone, you proved it in ways both small and grand. Yo…" at bounding box center [429, 201] width 530 height 92
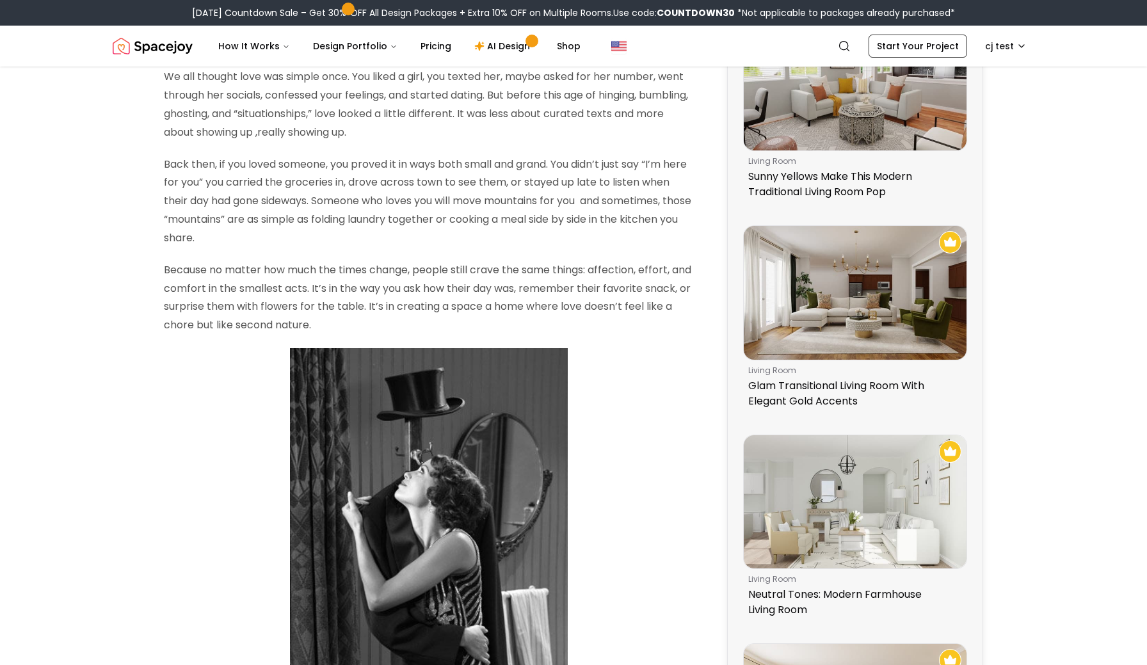
click at [260, 180] on p "Back then, if you loved someone, you proved it in ways both small and grand. Yo…" at bounding box center [429, 201] width 530 height 92
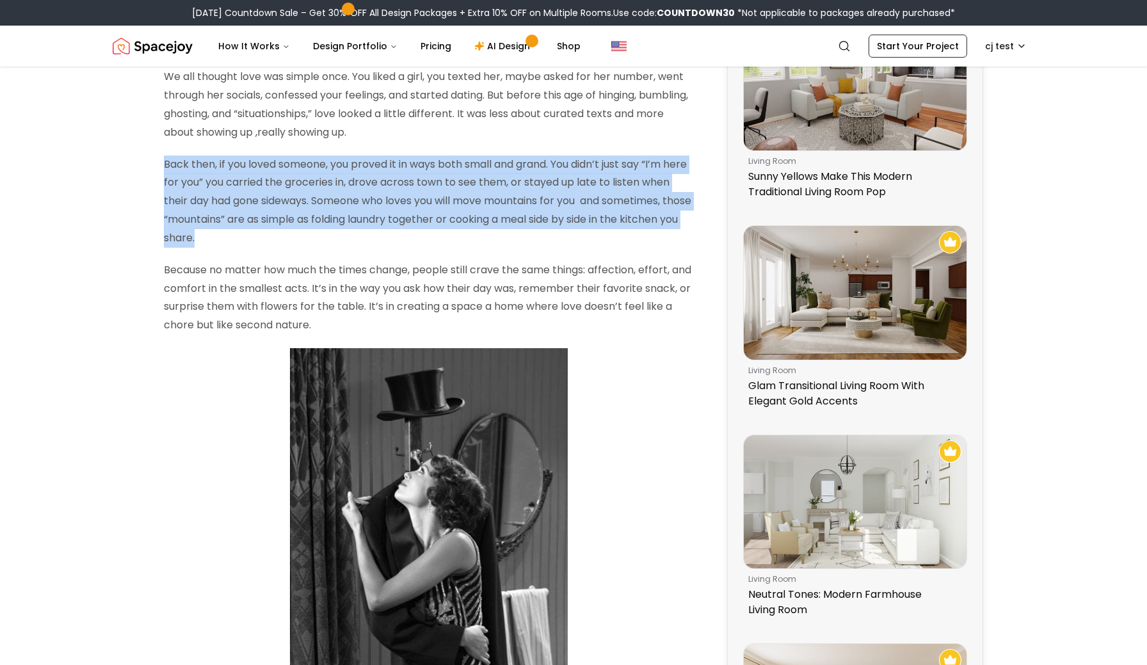
drag, startPoint x: 166, startPoint y: 163, endPoint x: 291, endPoint y: 230, distance: 142.6
click at [291, 230] on p "Back then, if you loved someone, you proved it in ways both small and grand. Yo…" at bounding box center [429, 201] width 530 height 92
click at [300, 234] on p "Back then, if you loved someone, you proved it in ways both small and grand. Yo…" at bounding box center [429, 201] width 530 height 92
drag, startPoint x: 300, startPoint y: 234, endPoint x: 166, endPoint y: 163, distance: 151.7
click at [166, 163] on p "Back then, if you loved someone, you proved it in ways both small and grand. Yo…" at bounding box center [429, 201] width 530 height 92
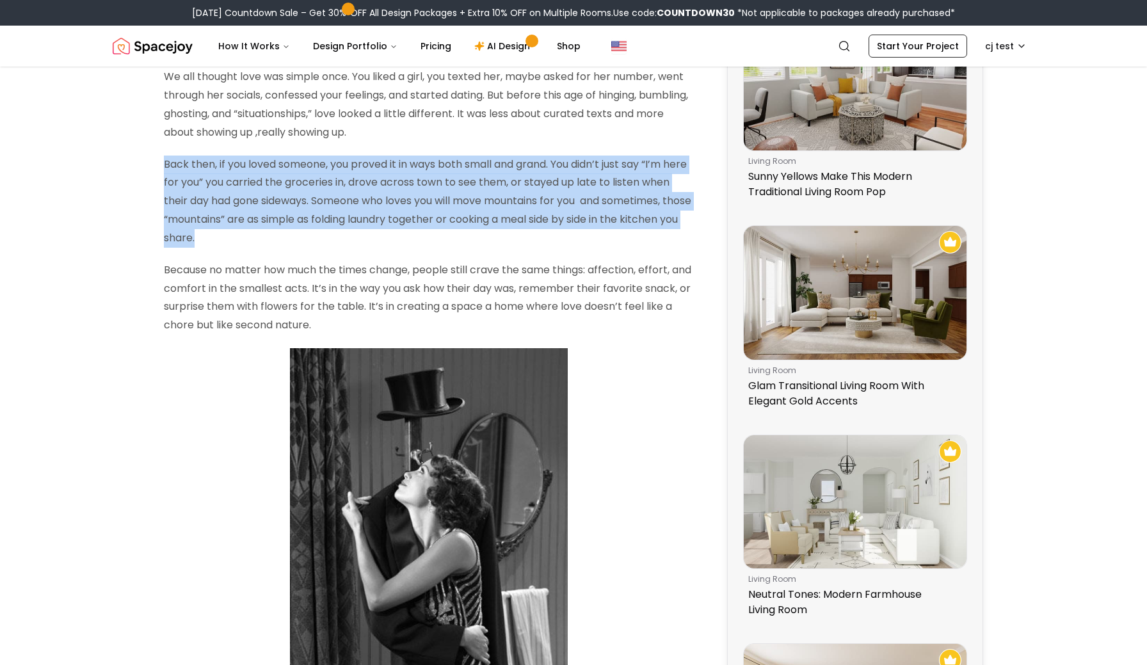
click at [166, 163] on p "Back then, if you loved someone, you proved it in ways both small and grand. Yo…" at bounding box center [429, 201] width 530 height 92
drag, startPoint x: 166, startPoint y: 163, endPoint x: 302, endPoint y: 239, distance: 156.1
click at [302, 239] on p "Back then, if you loved someone, you proved it in ways both small and grand. Yo…" at bounding box center [429, 201] width 530 height 92
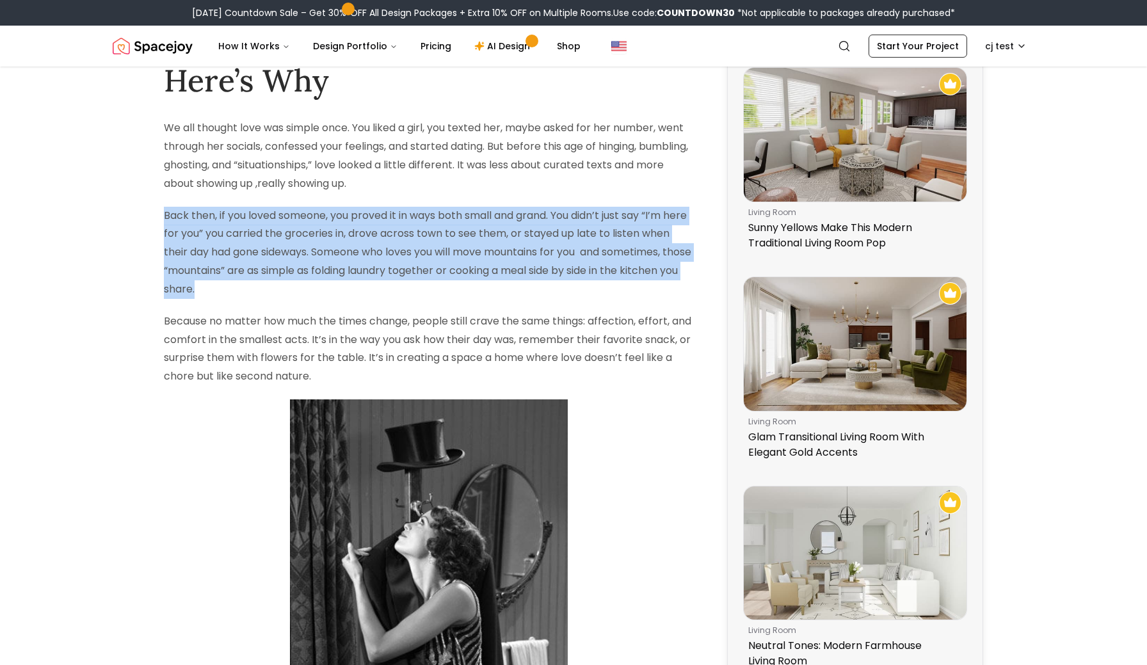
scroll to position [44, 0]
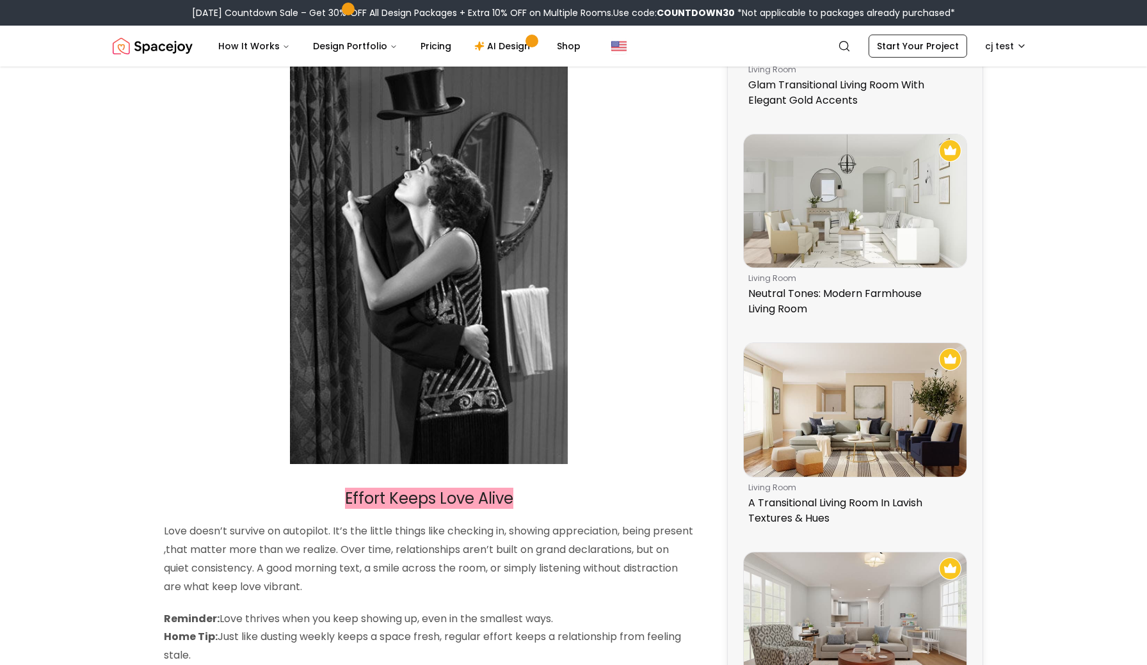
scroll to position [0, 0]
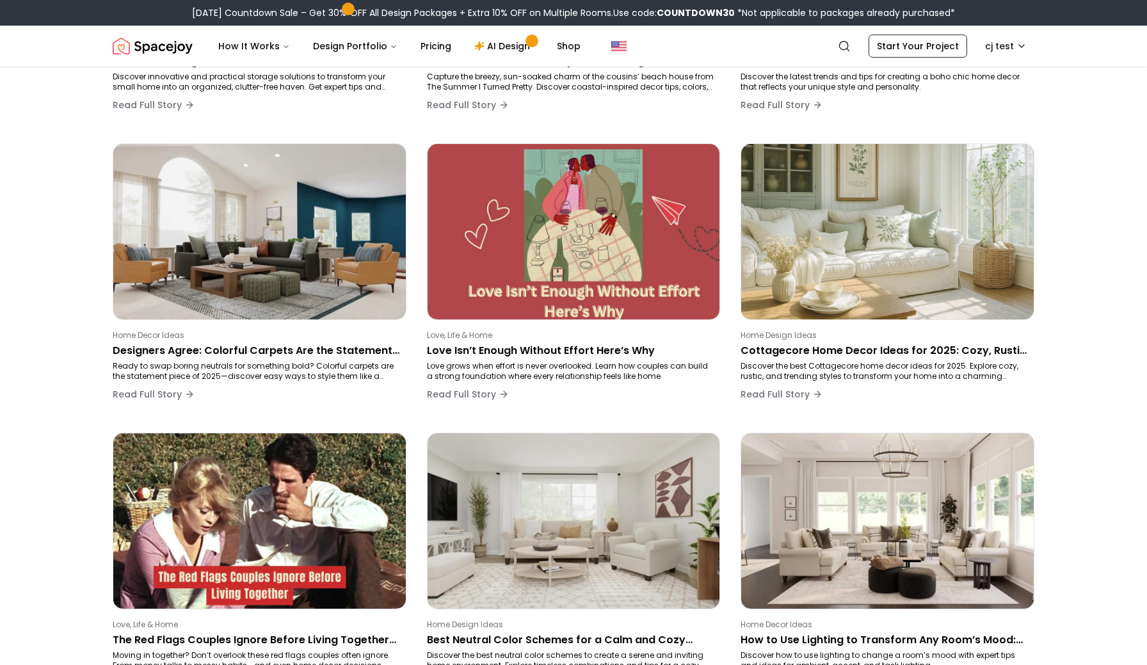
scroll to position [337, 0]
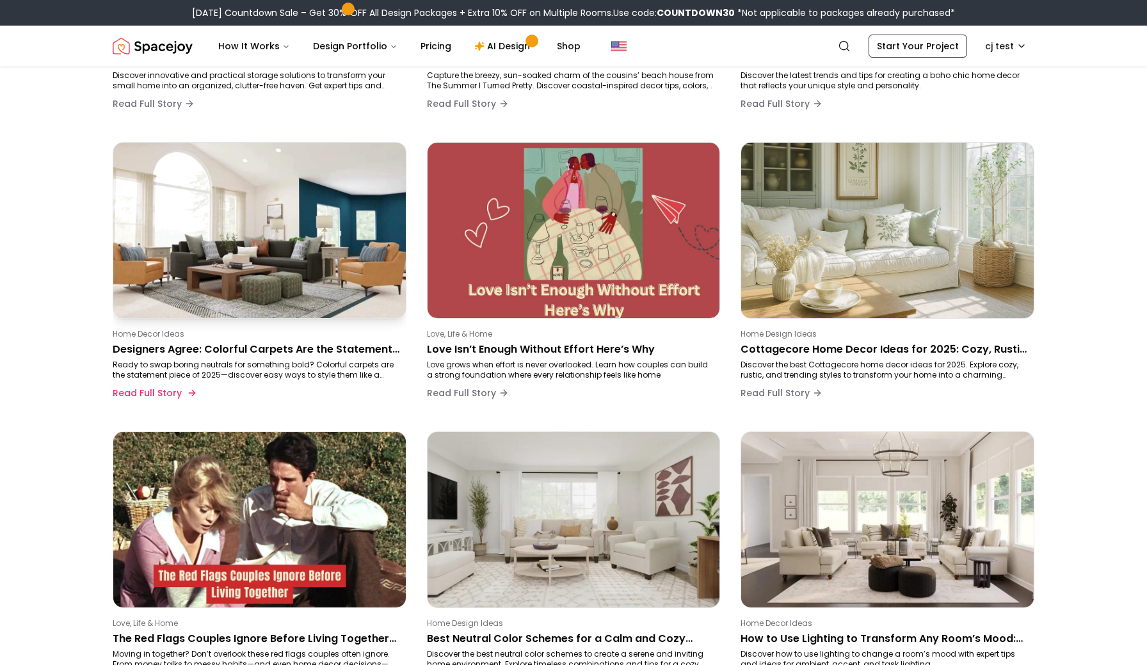
click at [348, 287] on img at bounding box center [259, 230] width 306 height 184
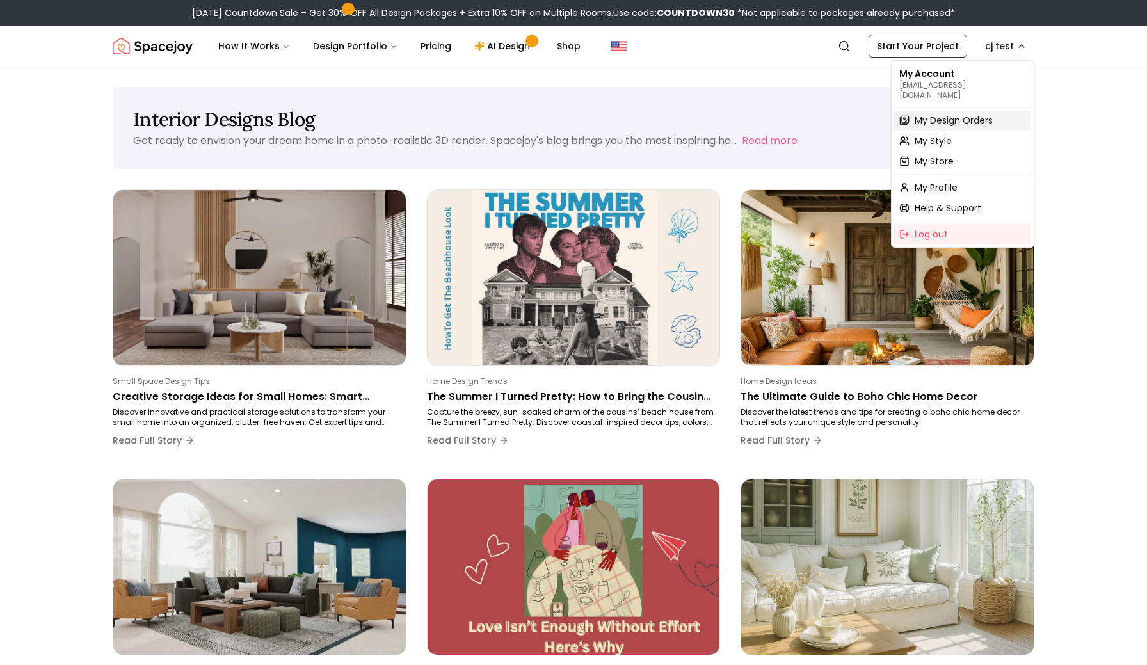
click at [942, 114] on span "My Design Orders" at bounding box center [953, 120] width 78 height 13
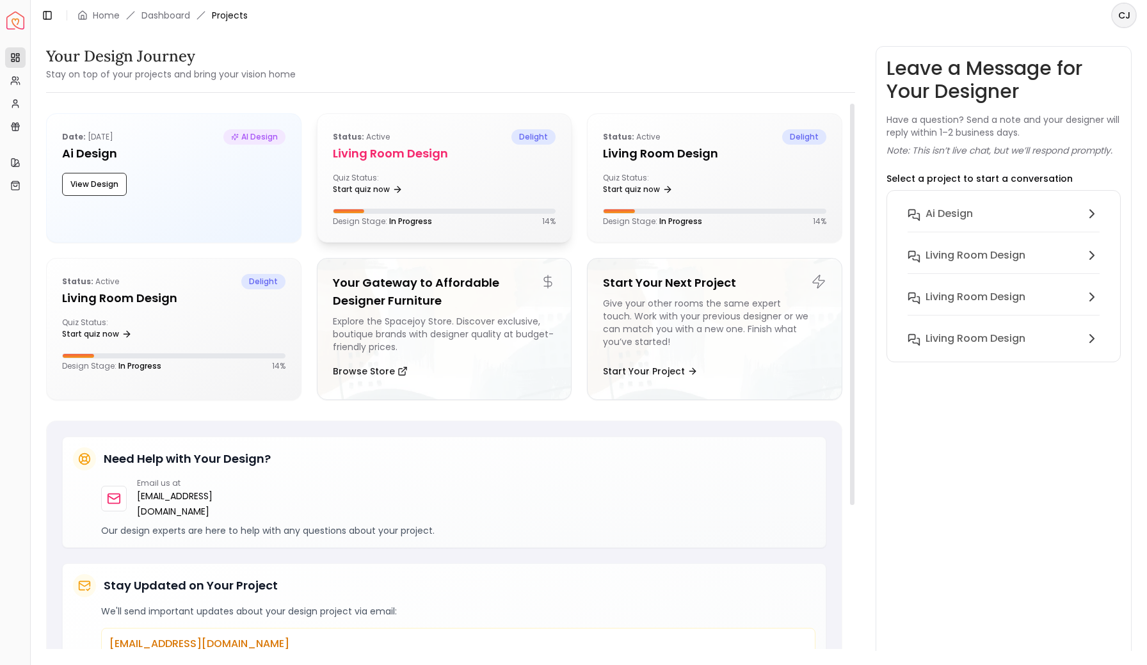
click at [430, 181] on div "Quiz Status: Start quiz now" at bounding box center [386, 186] width 106 height 26
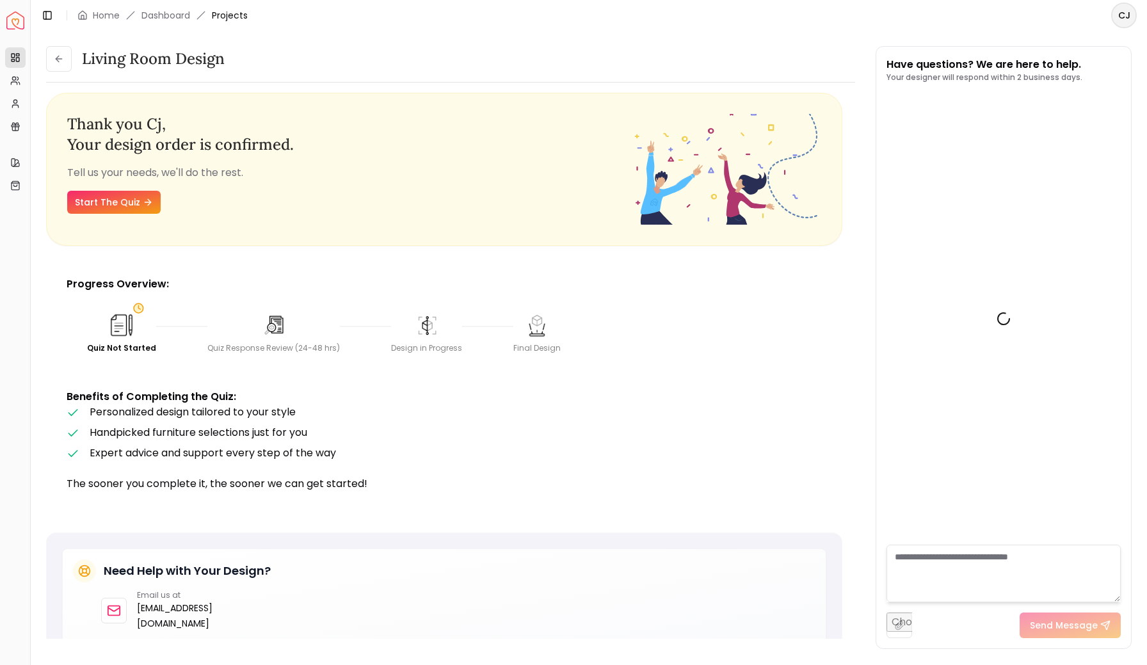
scroll to position [1588, 0]
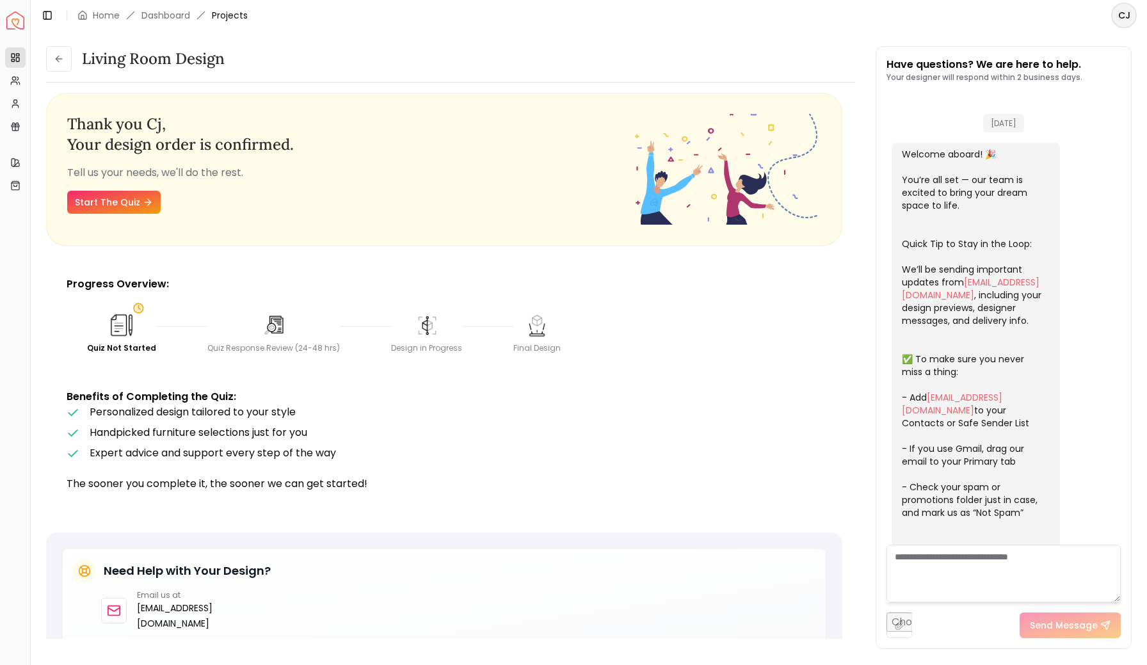
scroll to position [267, 0]
